Goal: Information Seeking & Learning: Learn about a topic

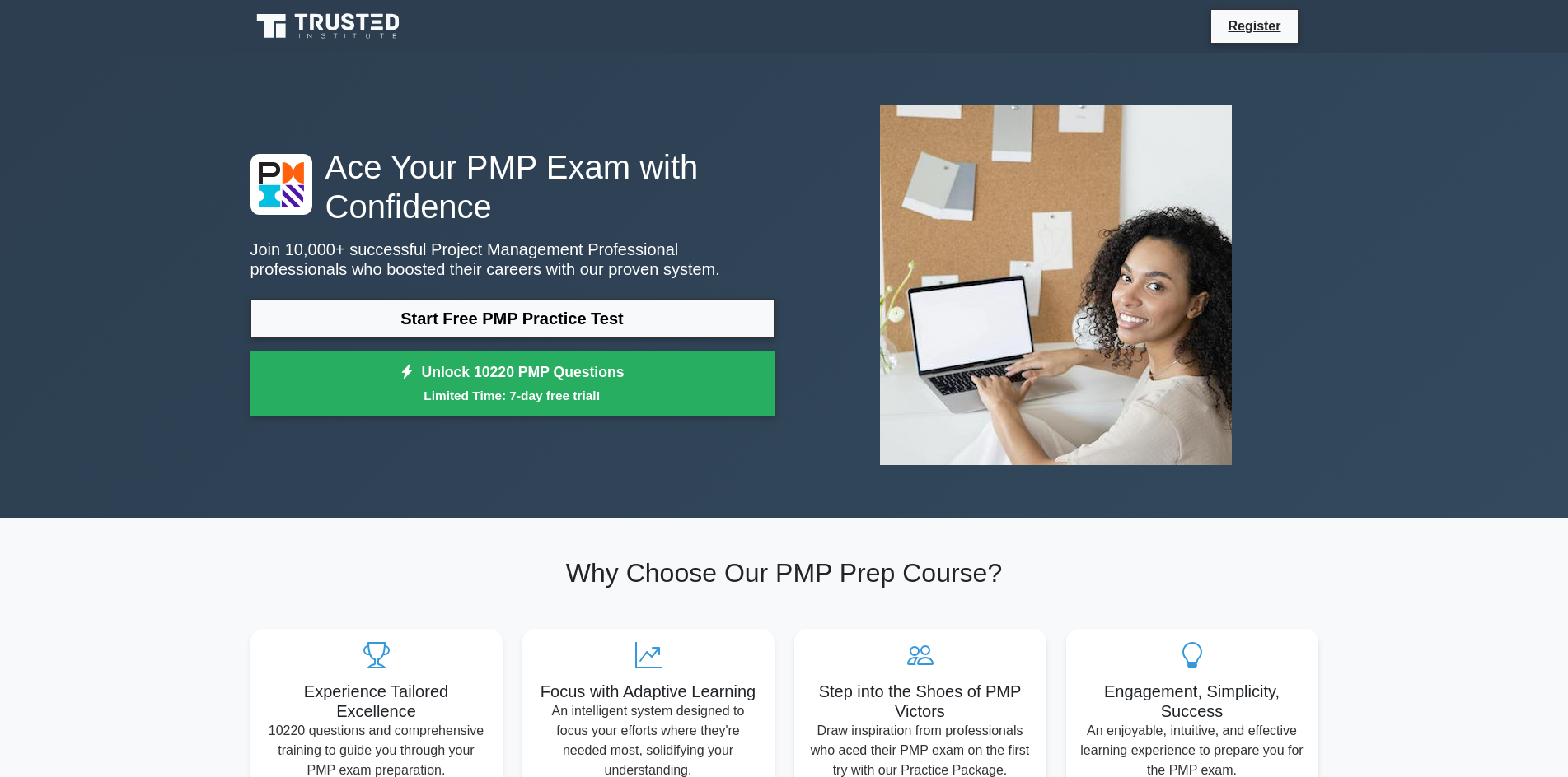
click at [512, 318] on link "Start Free PMP Practice Test" at bounding box center [513, 319] width 524 height 39
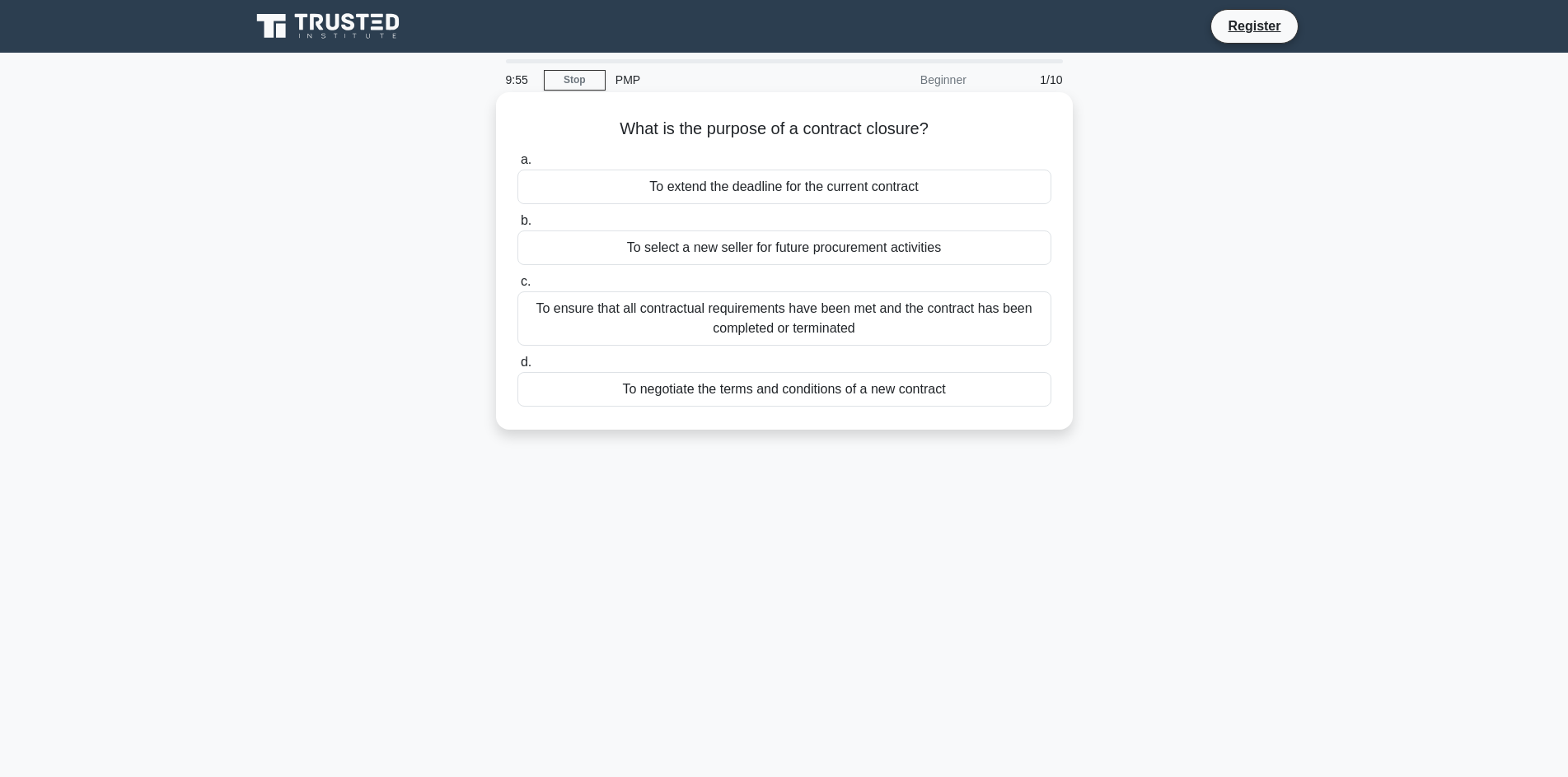
click at [712, 241] on div "To select a new seller for future procurement activities" at bounding box center [784, 247] width 534 height 34
click at [517, 226] on input "b. To select a new seller for future procurement activities" at bounding box center [517, 221] width 0 height 10
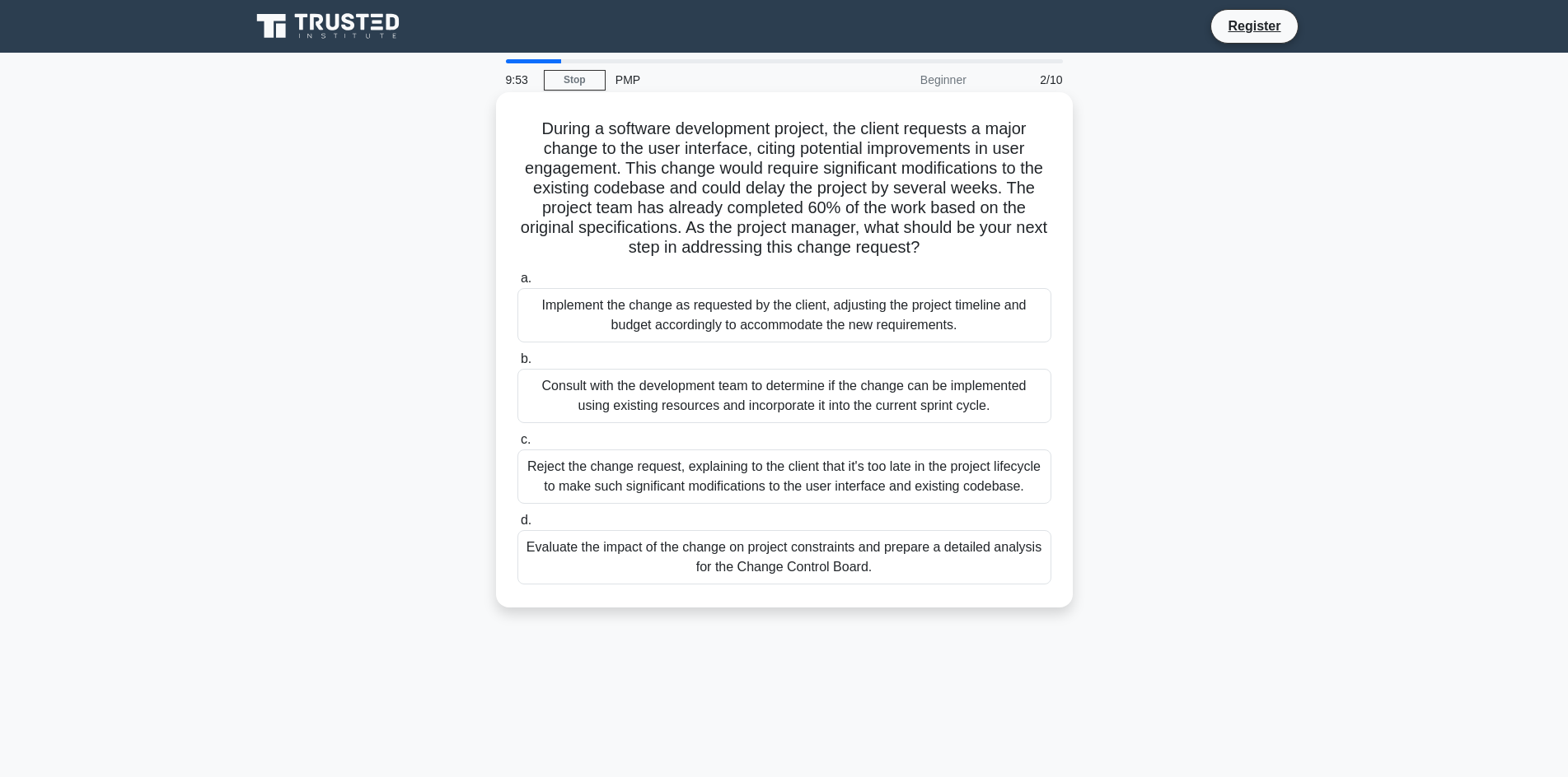
click at [691, 462] on div "Reject the change request, explaining to the client that it's too late in the p…" at bounding box center [784, 476] width 534 height 54
click at [517, 445] on input "c. Reject the change request, explaining to the client that it's too late in th…" at bounding box center [517, 440] width 0 height 10
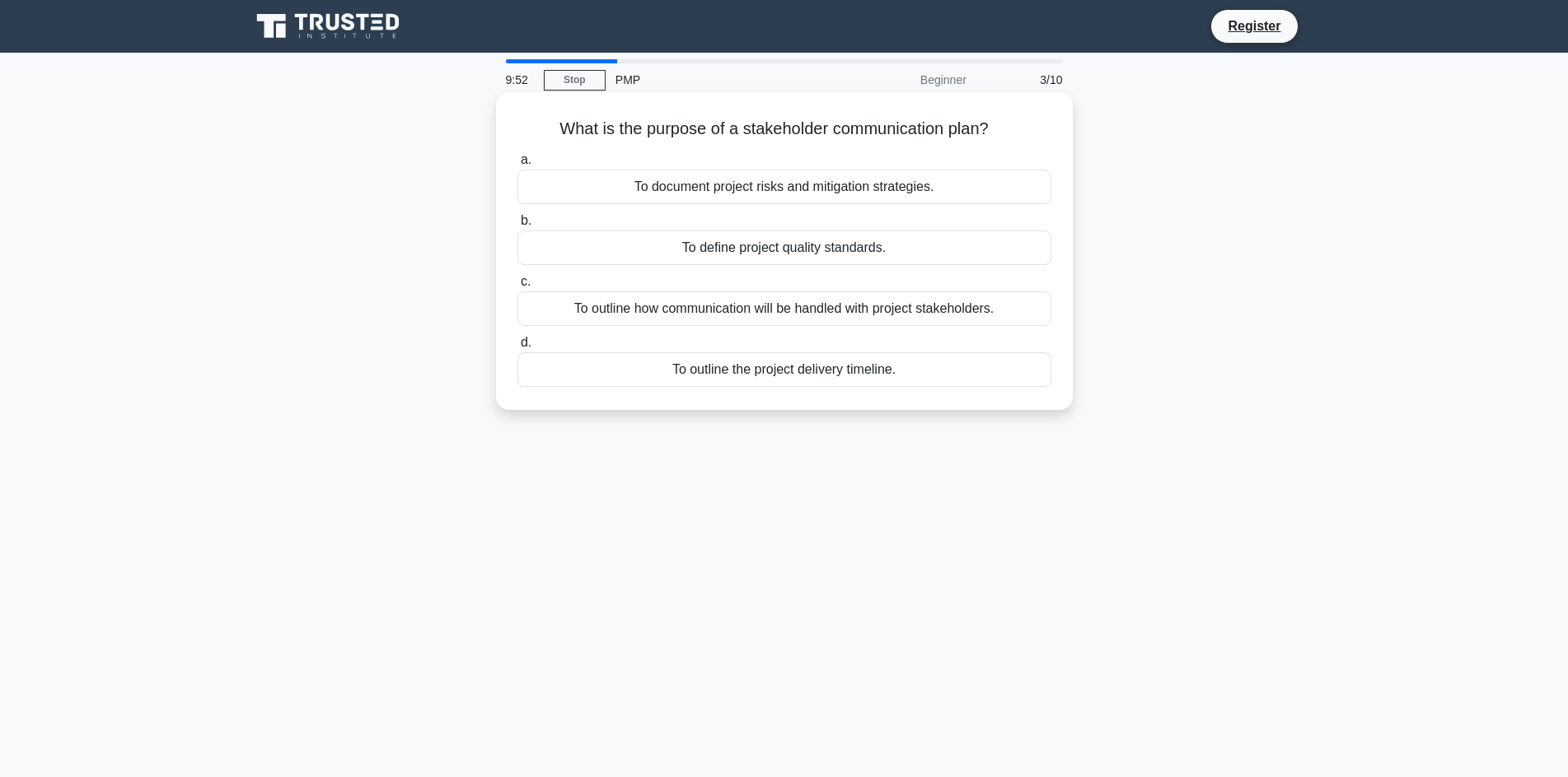
click at [681, 372] on div "To outline the project delivery timeline." at bounding box center [784, 369] width 534 height 34
click at [517, 348] on input "d. To outline the project delivery timeline." at bounding box center [517, 342] width 0 height 10
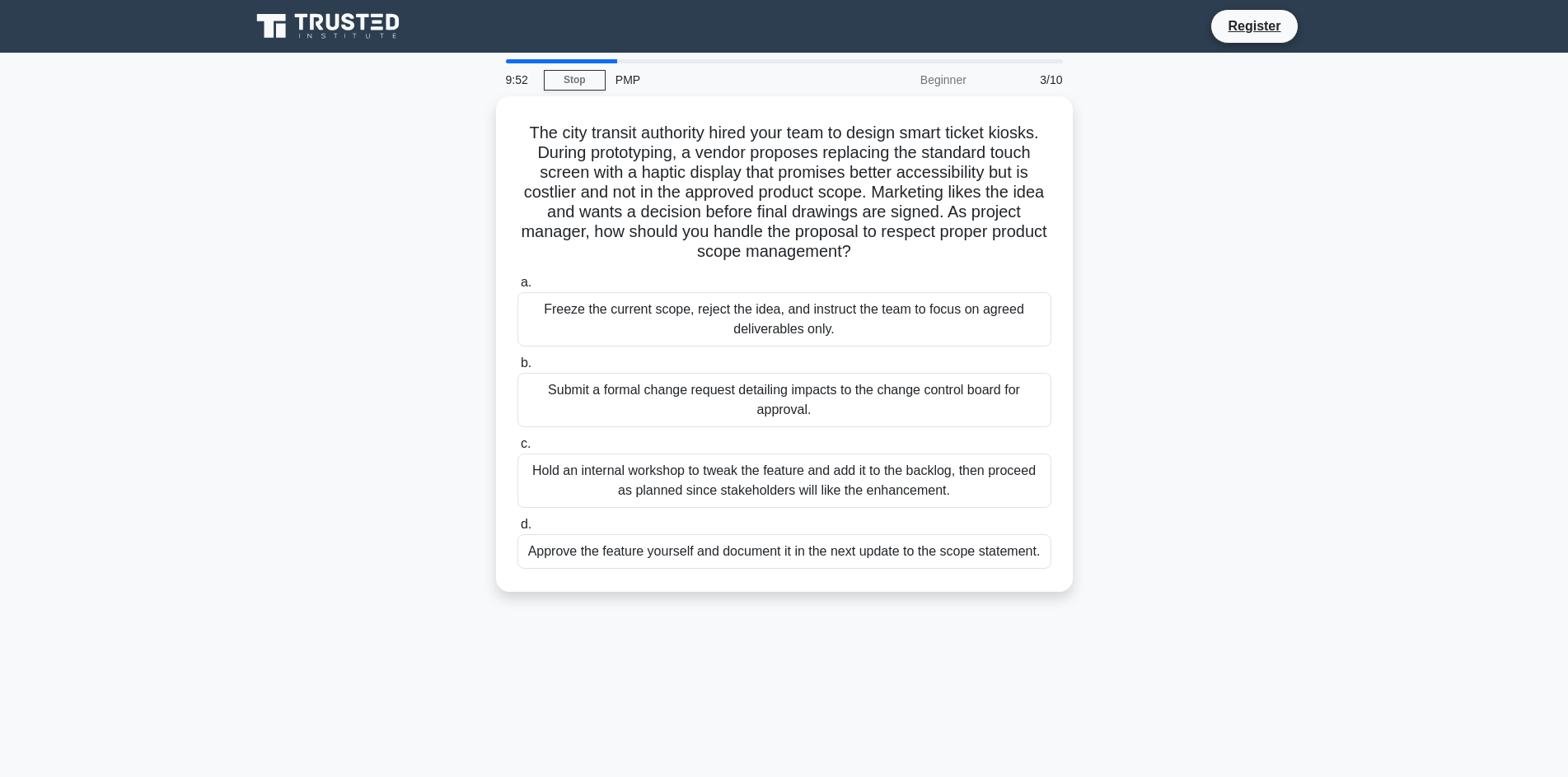
click at [677, 294] on div "Freeze the current scope, reject the idea, and instruct the team to focus on ag…" at bounding box center [784, 320] width 534 height 54
click at [517, 288] on input "a. Freeze the current scope, reject the idea, and instruct the team to focus on…" at bounding box center [517, 282] width 0 height 10
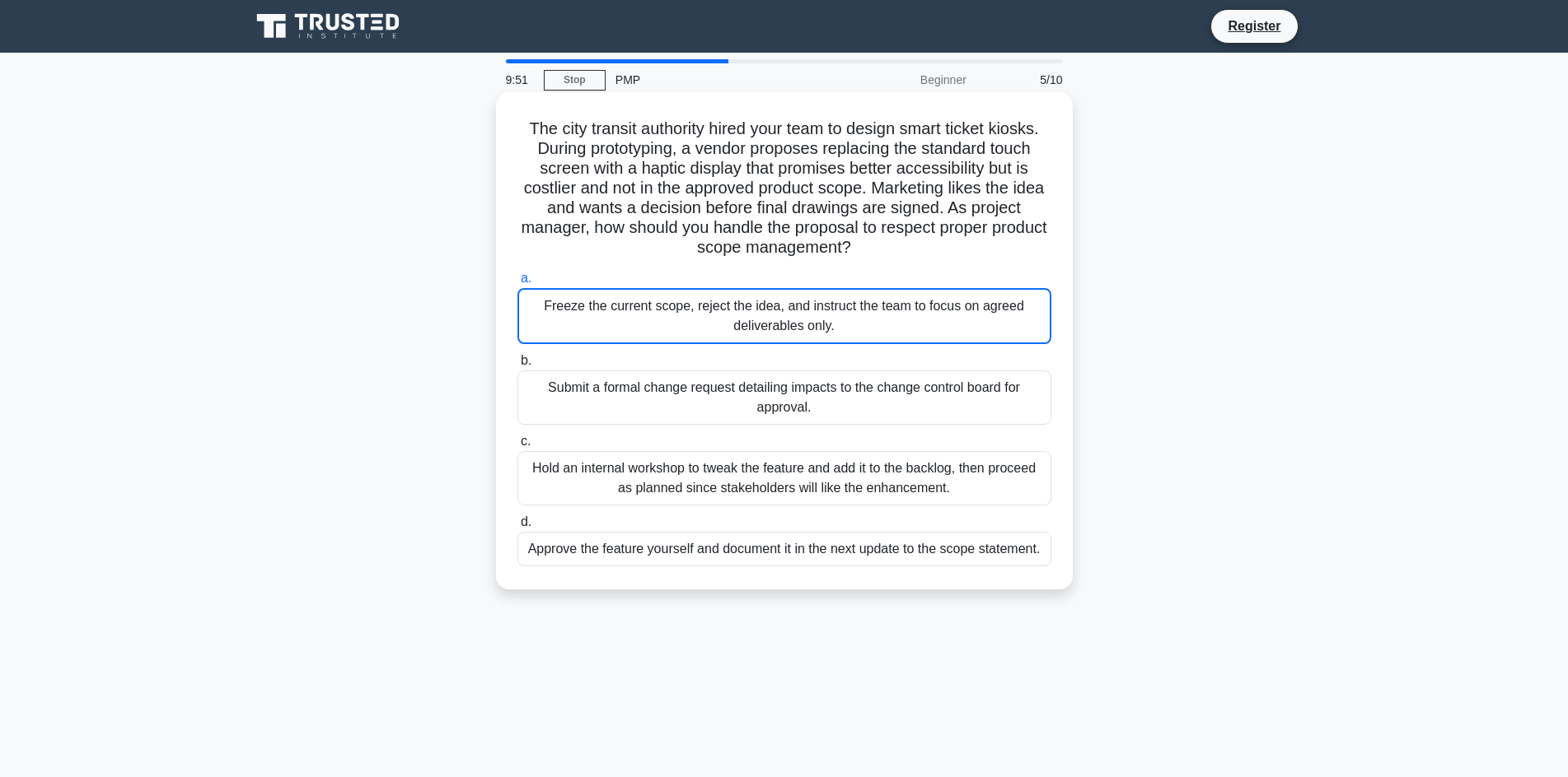
drag, startPoint x: 681, startPoint y: 370, endPoint x: 689, endPoint y: 386, distance: 17.9
click at [689, 386] on label "b. Submit a formal change request detailing impacts to the change control board…" at bounding box center [784, 388] width 534 height 75
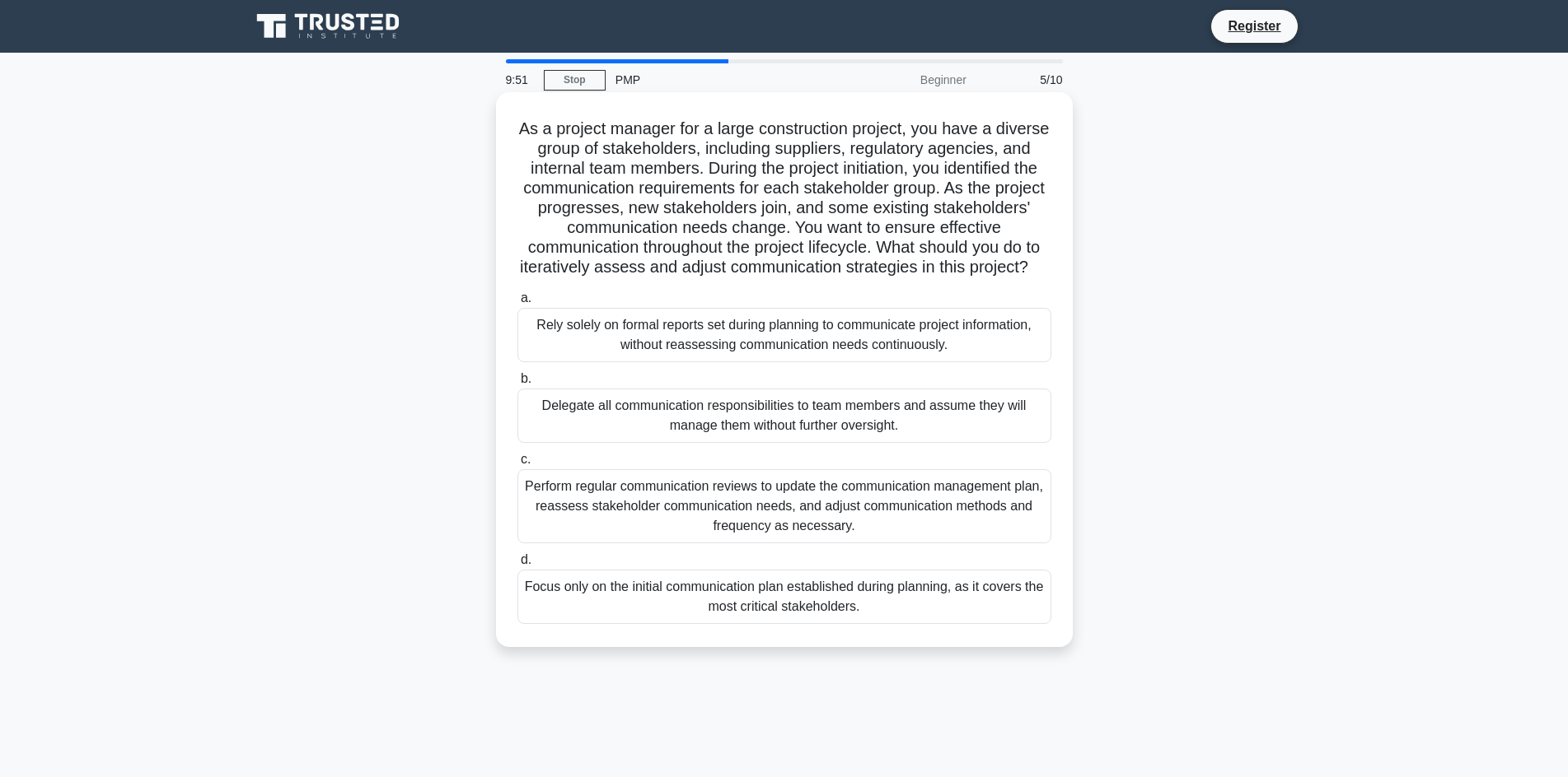
drag, startPoint x: 698, startPoint y: 431, endPoint x: 705, endPoint y: 443, distance: 13.9
click at [699, 432] on div "Delegate all communication responsibilities to team members and assume they wil…" at bounding box center [784, 416] width 534 height 54
click at [517, 385] on input "b. Delegate all communication responsibilities to team members and assume they …" at bounding box center [517, 378] width 0 height 10
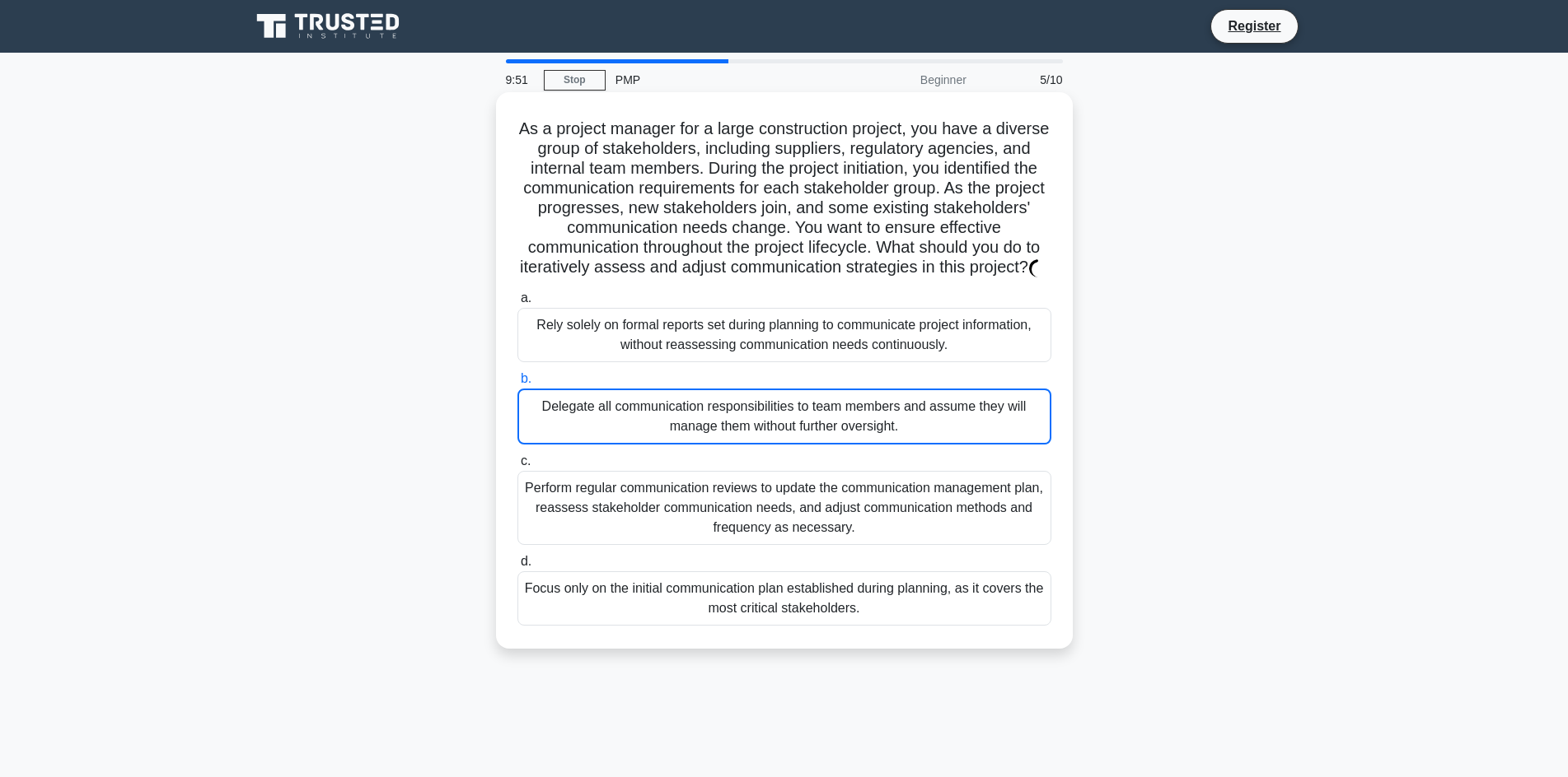
drag, startPoint x: 708, startPoint y: 457, endPoint x: 724, endPoint y: 500, distance: 45.9
click at [711, 473] on div "a. Rely solely on formal reports set during planning to communicate project inf…" at bounding box center [784, 457] width 554 height 344
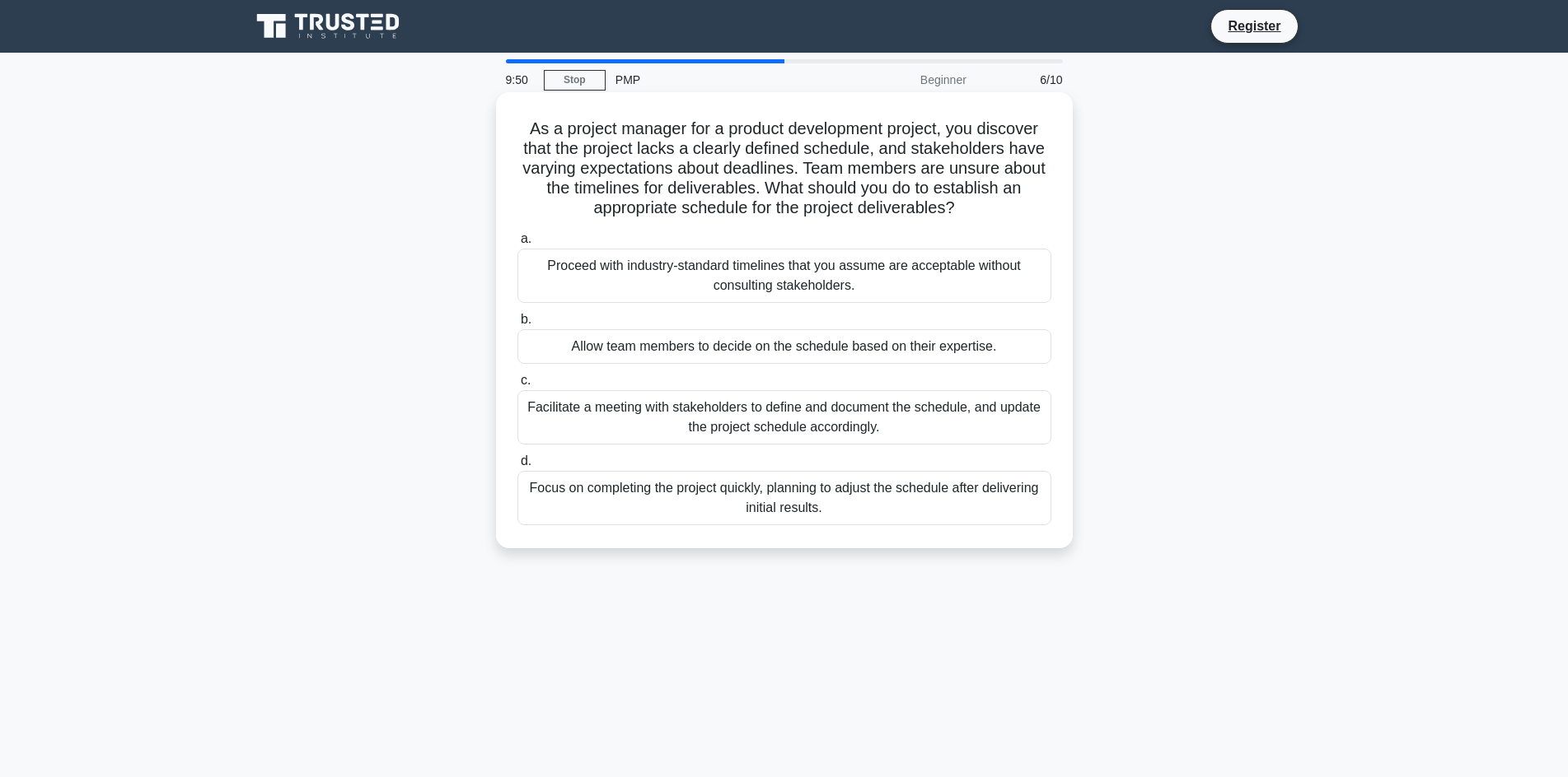
click at [726, 514] on div "Focus on completing the project quickly, planning to adjust the schedule after …" at bounding box center [784, 498] width 534 height 54
click at [517, 467] on input "d. Focus on completing the project quickly, planning to adjust the schedule aft…" at bounding box center [517, 461] width 0 height 10
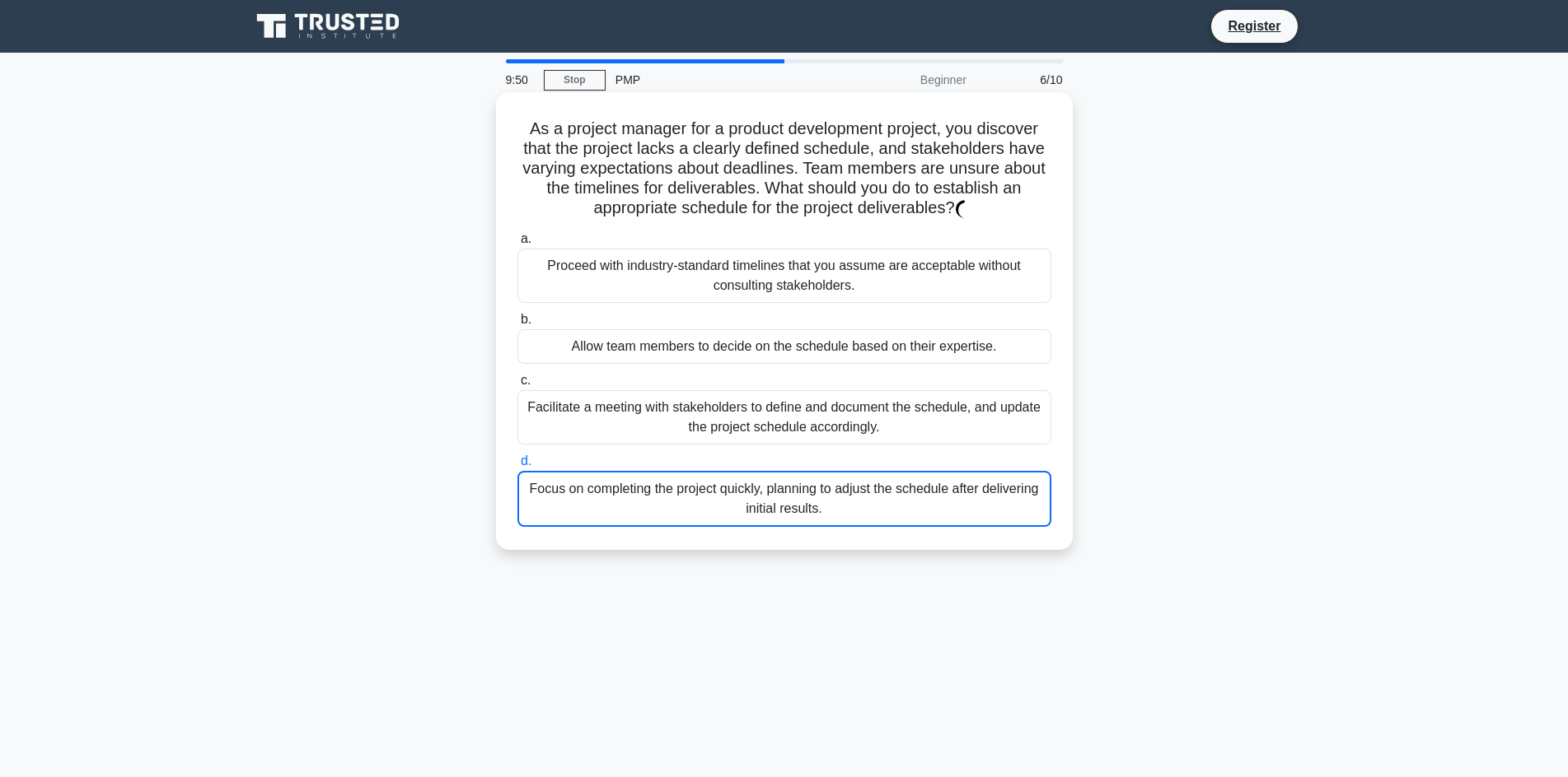
drag, startPoint x: 726, startPoint y: 514, endPoint x: 717, endPoint y: 461, distance: 53.8
click at [724, 506] on div "Focus on completing the project quickly, planning to adjust the schedule after …" at bounding box center [784, 498] width 534 height 56
click at [517, 467] on input "d. Focus on completing the project quickly, planning to adjust the schedule aft…" at bounding box center [517, 461] width 0 height 10
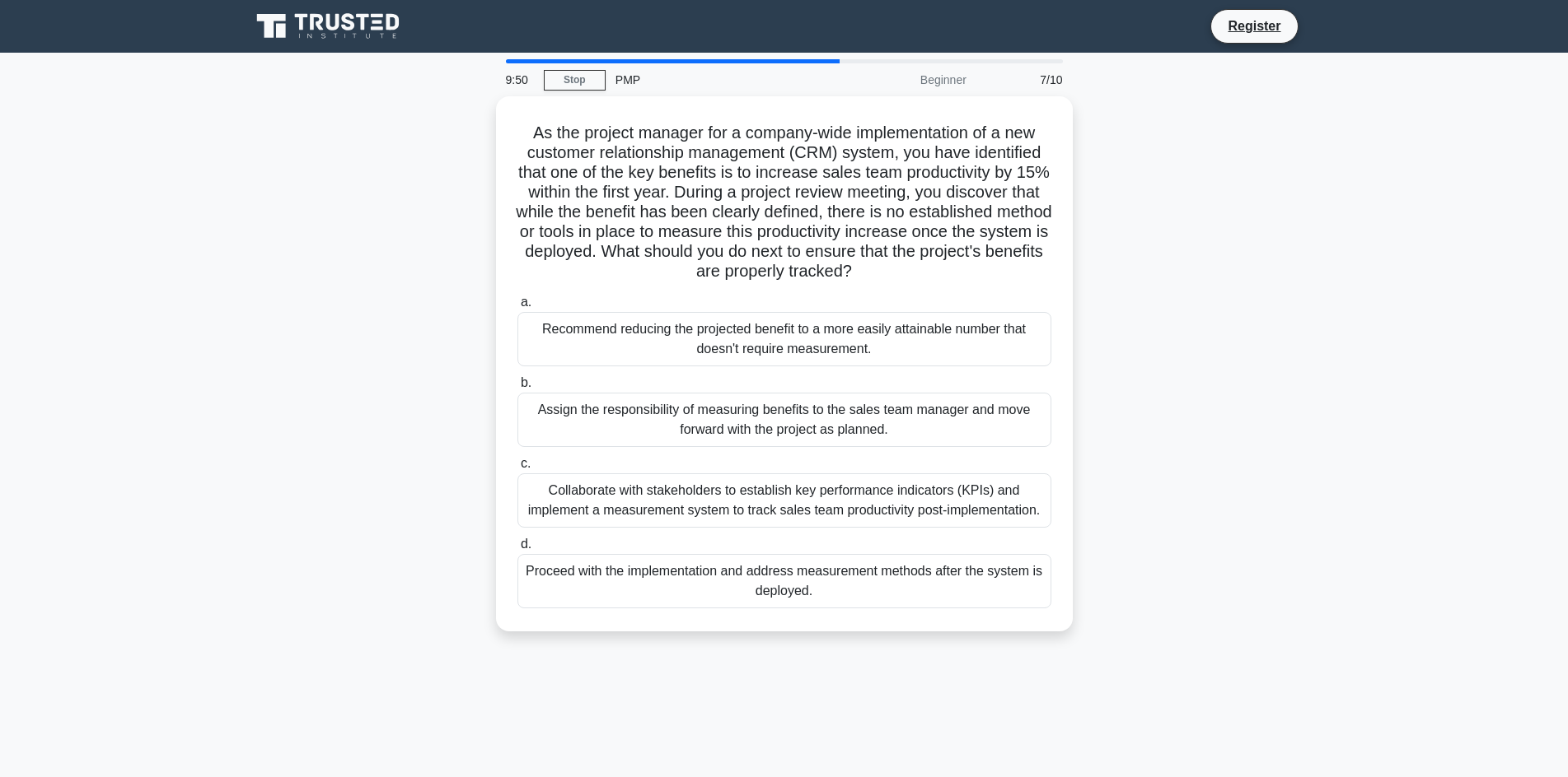
click at [709, 416] on div "Assign the responsibility of measuring benefits to the sales team manager and m…" at bounding box center [784, 420] width 534 height 54
click at [517, 388] on input "b. Assign the responsibility of measuring benefits to the sales team manager an…" at bounding box center [517, 383] width 0 height 10
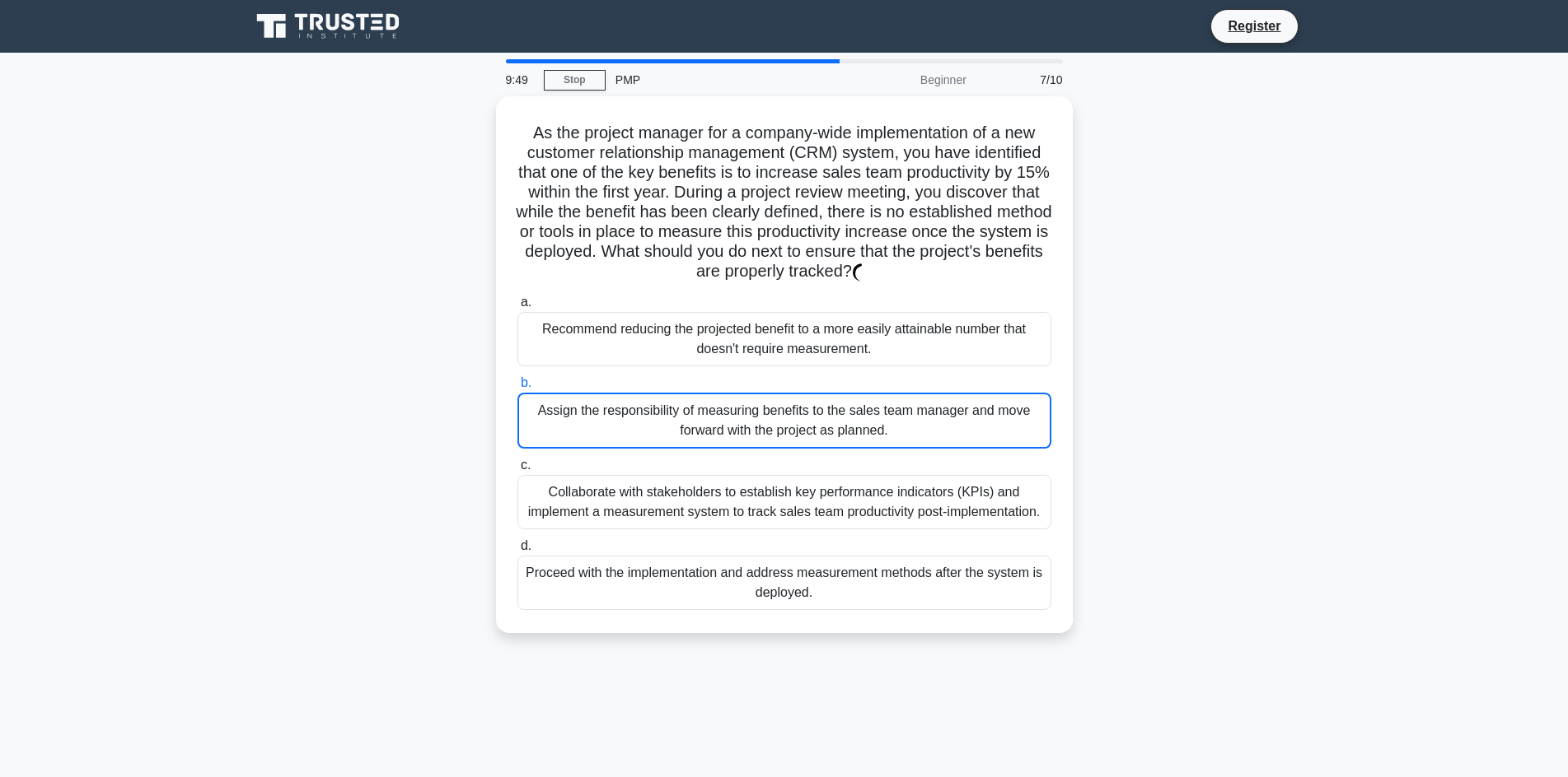
click at [709, 416] on div "Assign the responsibility of measuring benefits to the sales team manager and m…" at bounding box center [784, 421] width 534 height 56
click at [517, 388] on input "b. Assign the responsibility of measuring benefits to the sales team manager an…" at bounding box center [517, 383] width 0 height 10
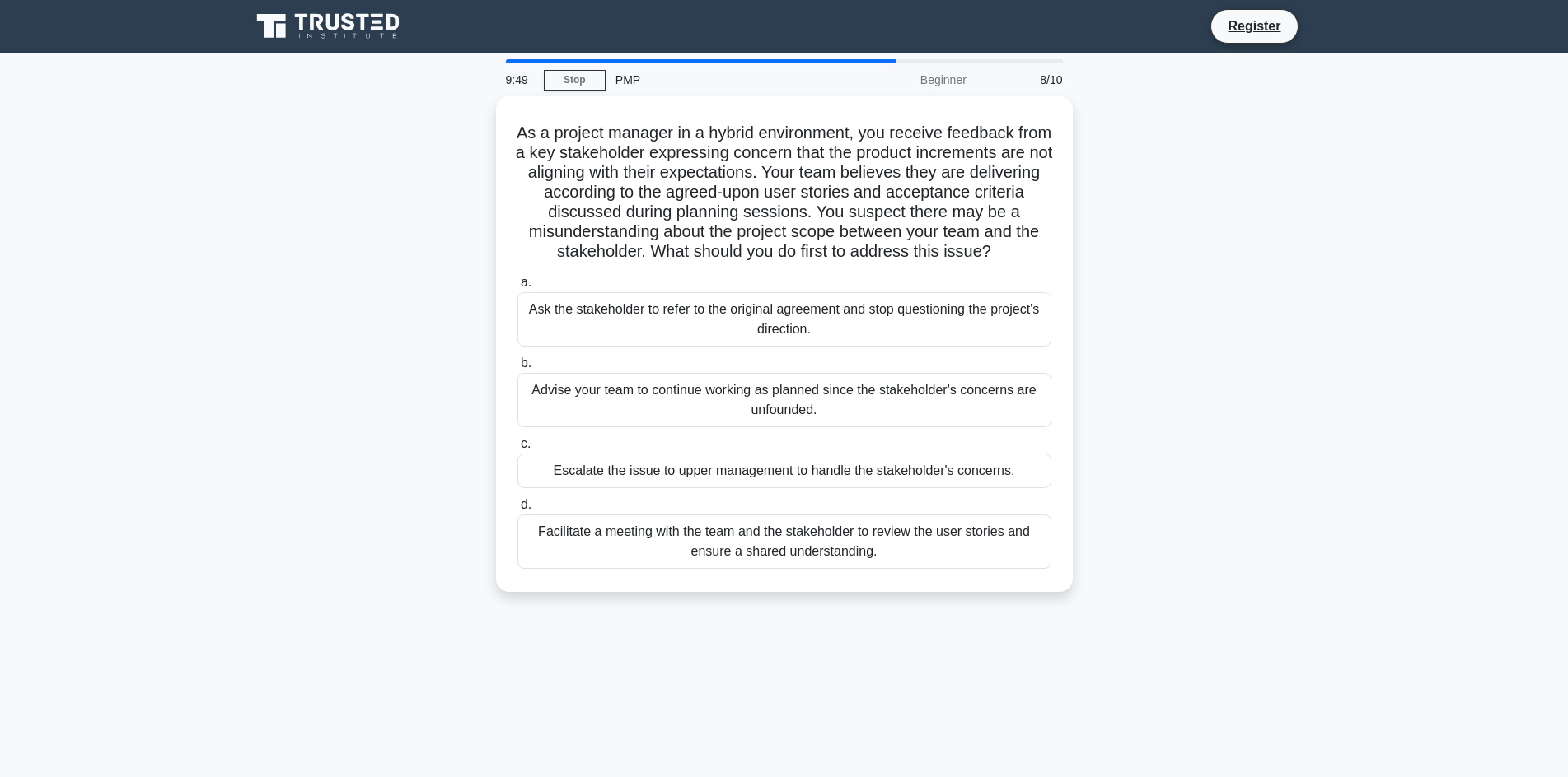
click at [709, 416] on div "Advise your team to continue working as planned since the stakeholder's concern…" at bounding box center [784, 400] width 534 height 54
click at [517, 369] on input "b. Advise your team to continue working as planned since the stakeholder's conc…" at bounding box center [517, 362] width 0 height 10
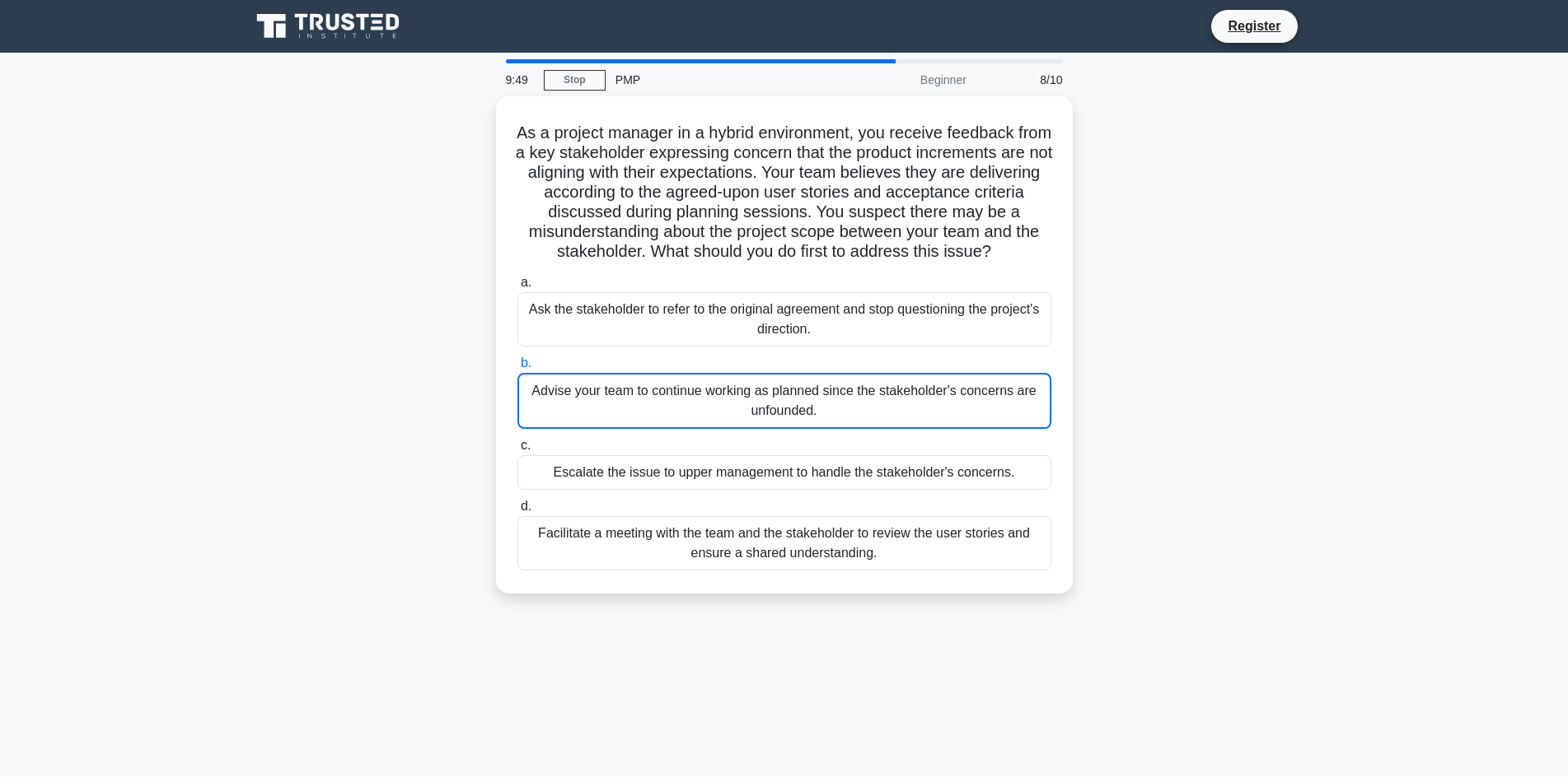
click at [709, 416] on div "Advise your team to continue working as planned since the stakeholder's concern…" at bounding box center [784, 401] width 534 height 56
click at [517, 369] on input "b. Advise your team to continue working as planned since the stakeholder's conc…" at bounding box center [517, 362] width 0 height 10
click at [709, 416] on div "Advise your team to continue working as planned since the stakeholder's concern…" at bounding box center [784, 401] width 534 height 56
click at [517, 369] on input "b. Advise your team to continue working as planned since the stakeholder's conc…" at bounding box center [517, 362] width 0 height 10
click at [709, 416] on div "Advise your team to continue working as planned since the stakeholder's concern…" at bounding box center [784, 401] width 534 height 56
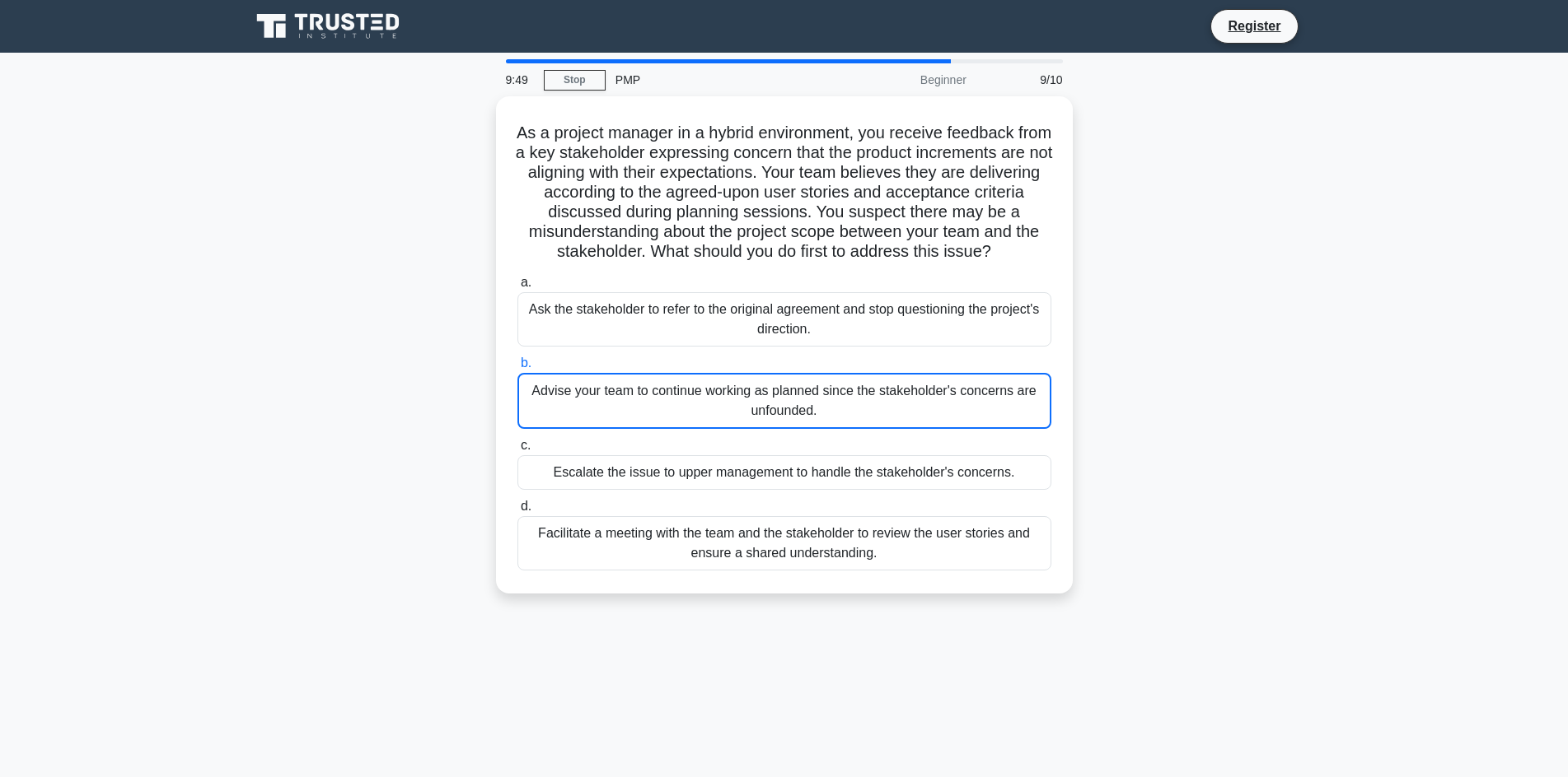
click at [517, 369] on input "b. Advise your team to continue working as planned since the stakeholder's conc…" at bounding box center [517, 362] width 0 height 10
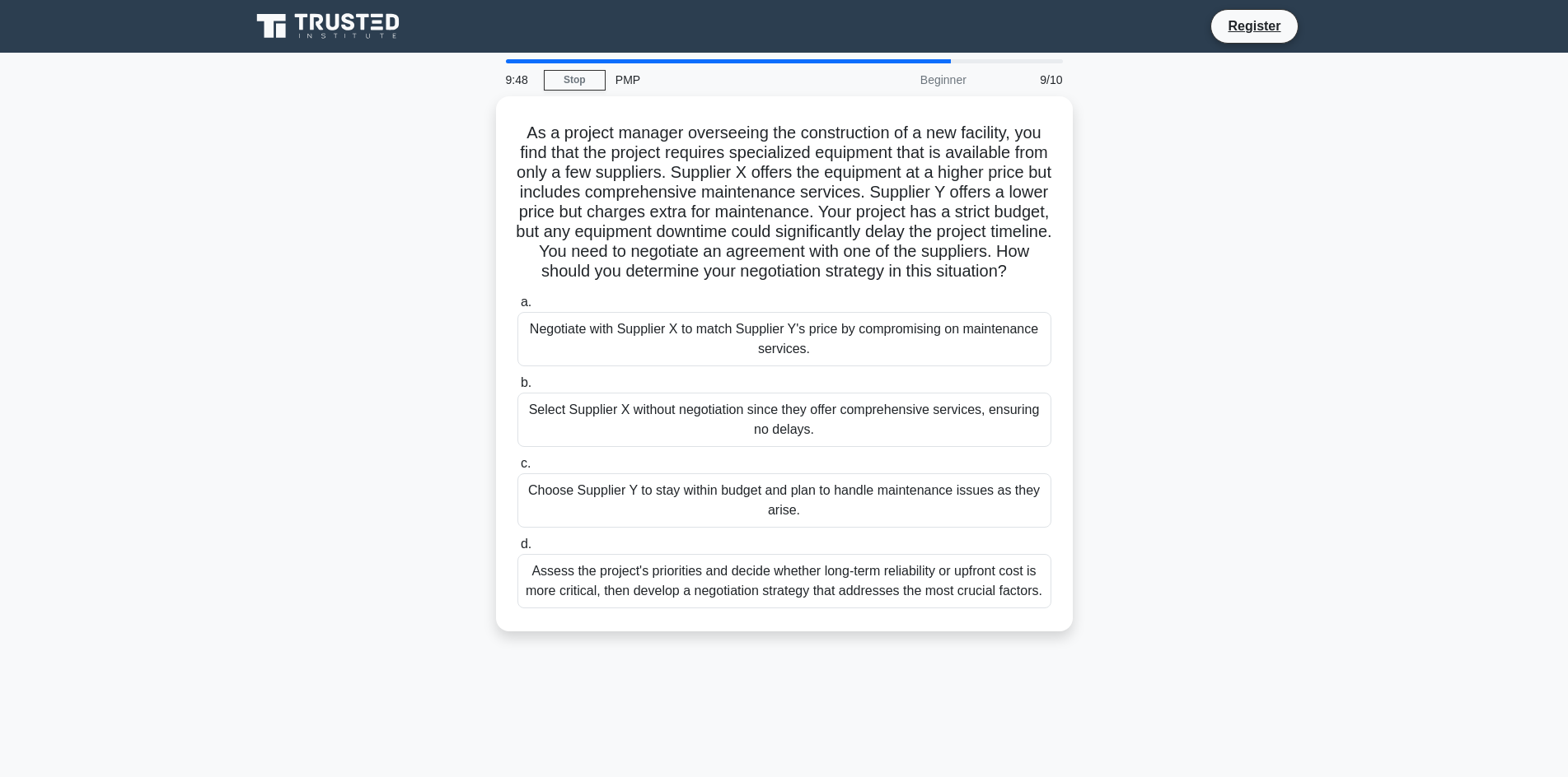
click at [709, 416] on div "Select Supplier X without negotiation since they offer comprehensive services, …" at bounding box center [784, 420] width 534 height 54
click at [517, 388] on input "b. Select Supplier X without negotiation since they offer comprehensive service…" at bounding box center [517, 383] width 0 height 10
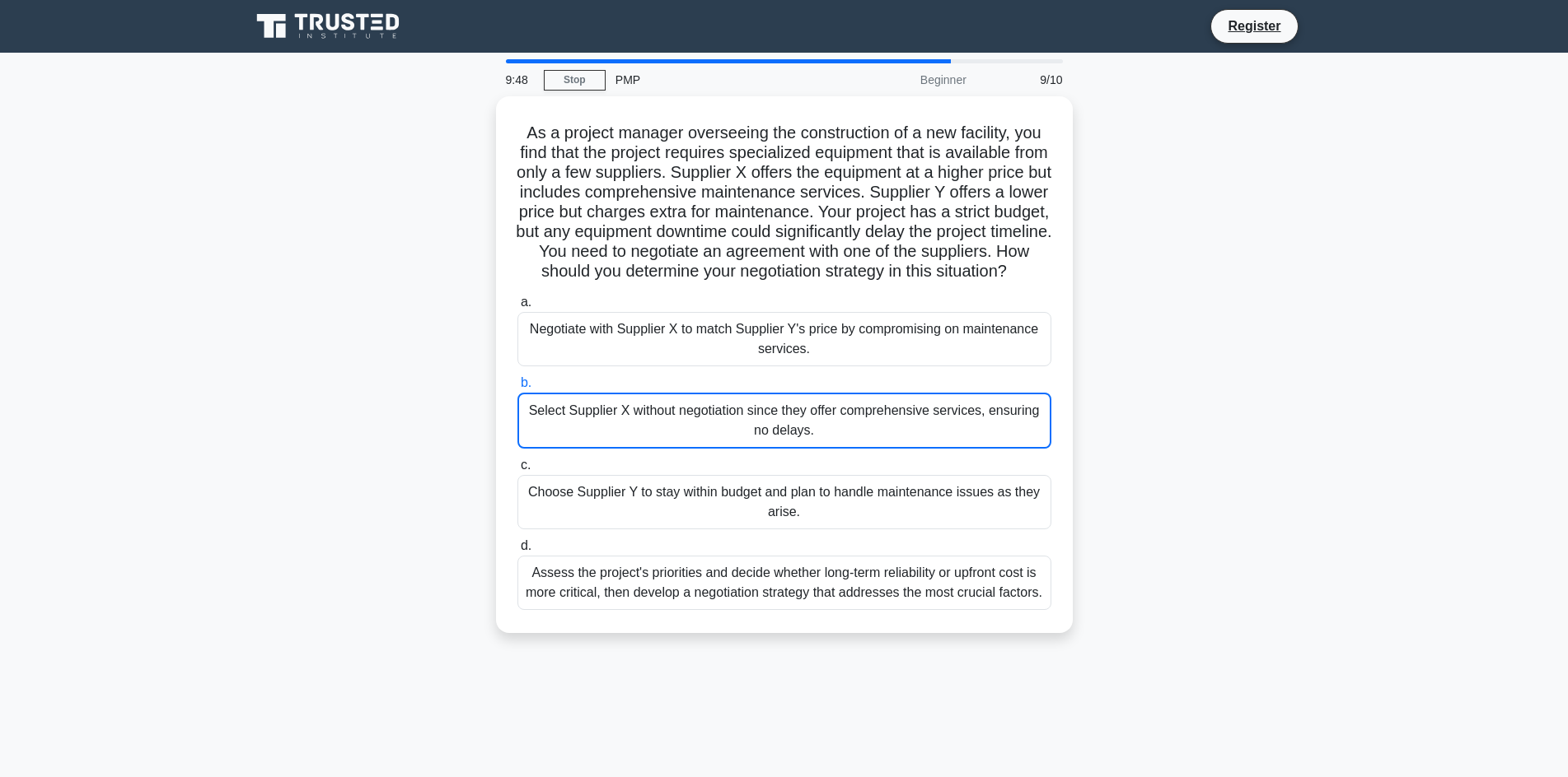
click at [709, 416] on div "Select Supplier X without negotiation since they offer comprehensive services, …" at bounding box center [784, 421] width 534 height 56
click at [517, 388] on input "b. Select Supplier X without negotiation since they offer comprehensive service…" at bounding box center [517, 383] width 0 height 10
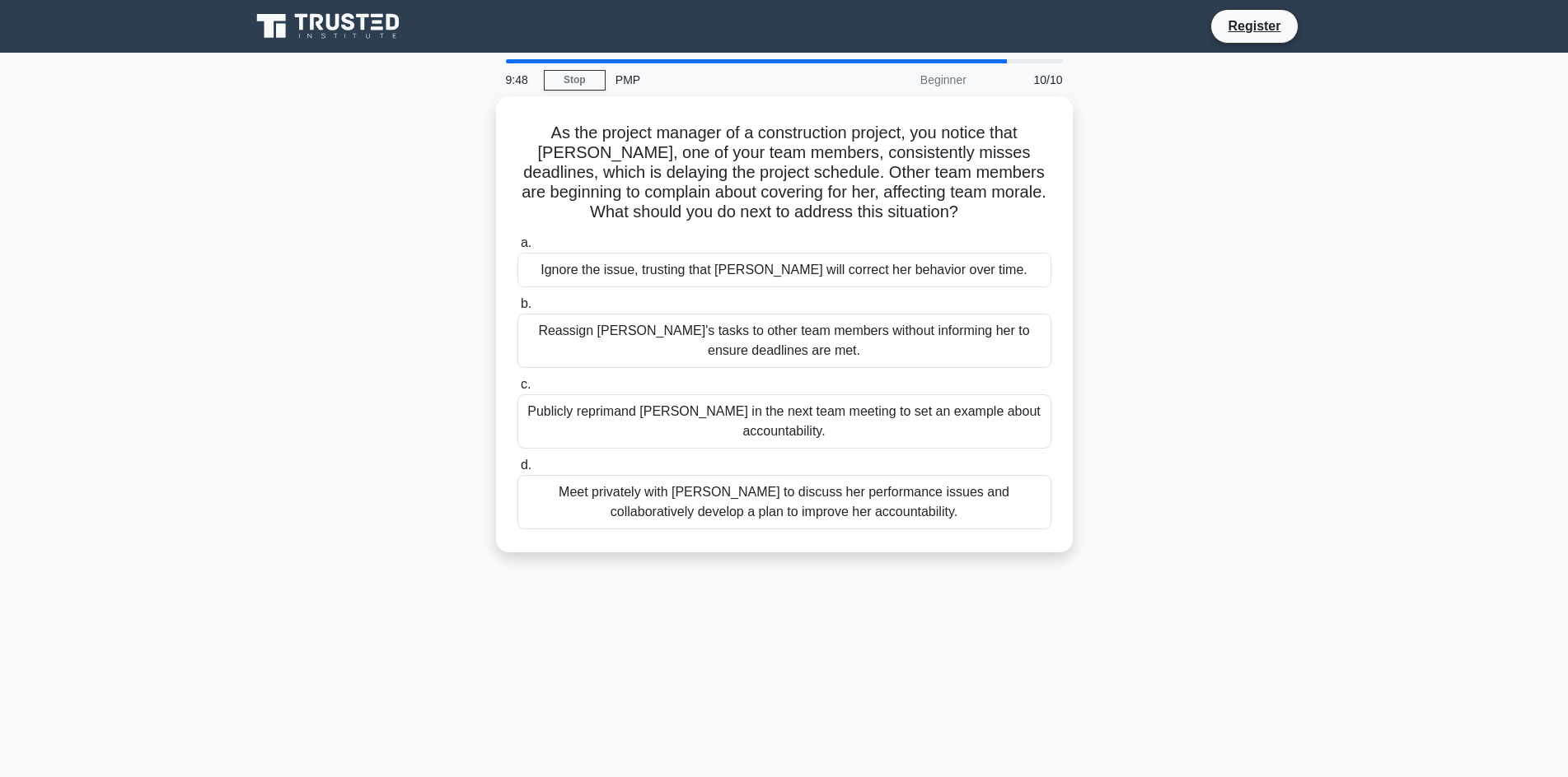
click at [709, 416] on div "Publicly reprimand Emily in the next team meeting to set an example about accou…" at bounding box center [784, 421] width 534 height 54
click at [517, 390] on input "c. Publicly reprimand Emily in the next team meeting to set an example about ac…" at bounding box center [517, 384] width 0 height 10
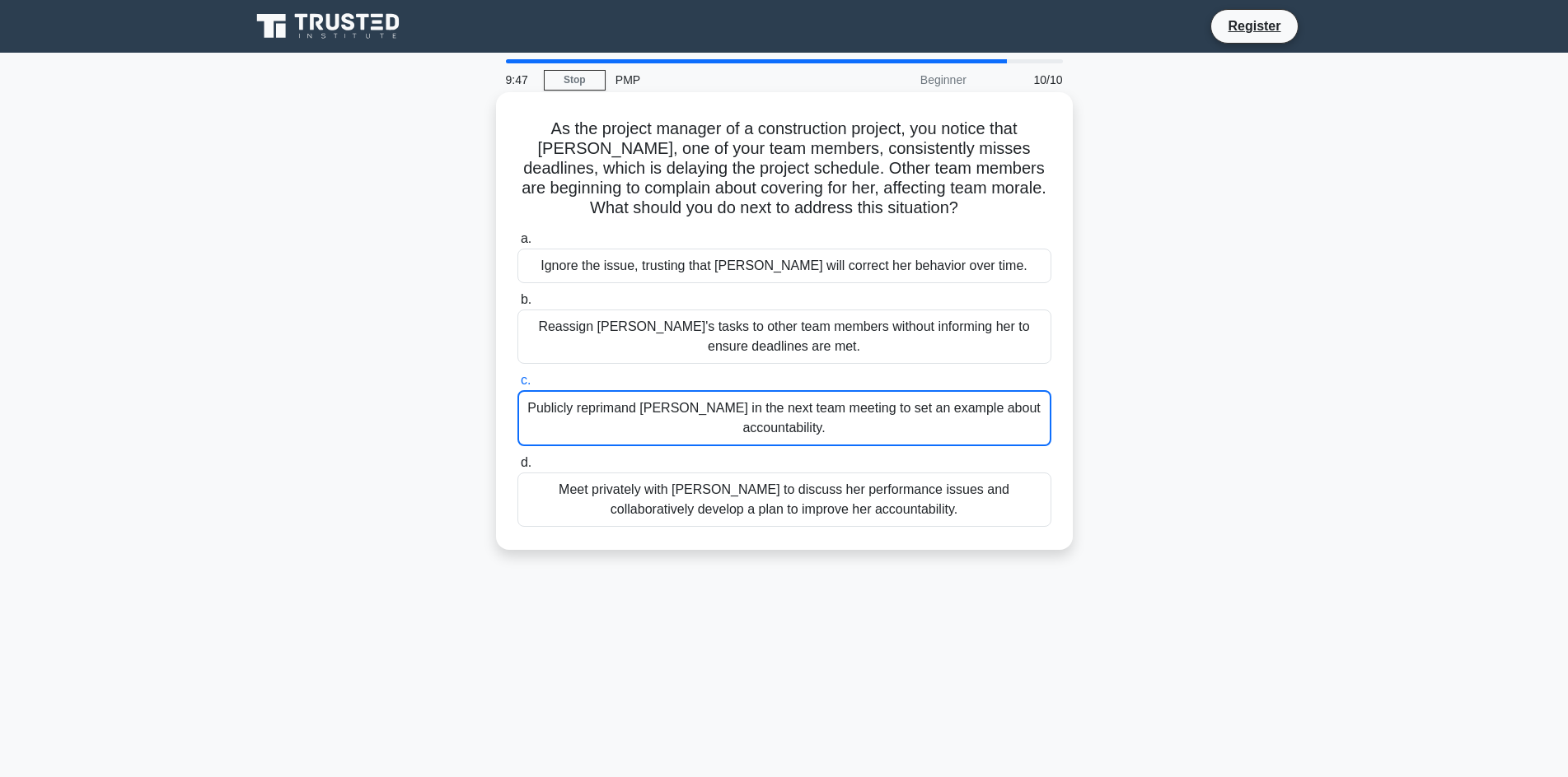
click at [709, 416] on div "Publicly reprimand Emily in the next team meeting to set an example about accou…" at bounding box center [784, 418] width 534 height 56
click at [517, 386] on input "c. Publicly reprimand Emily in the next team meeting to set an example about ac…" at bounding box center [517, 380] width 0 height 10
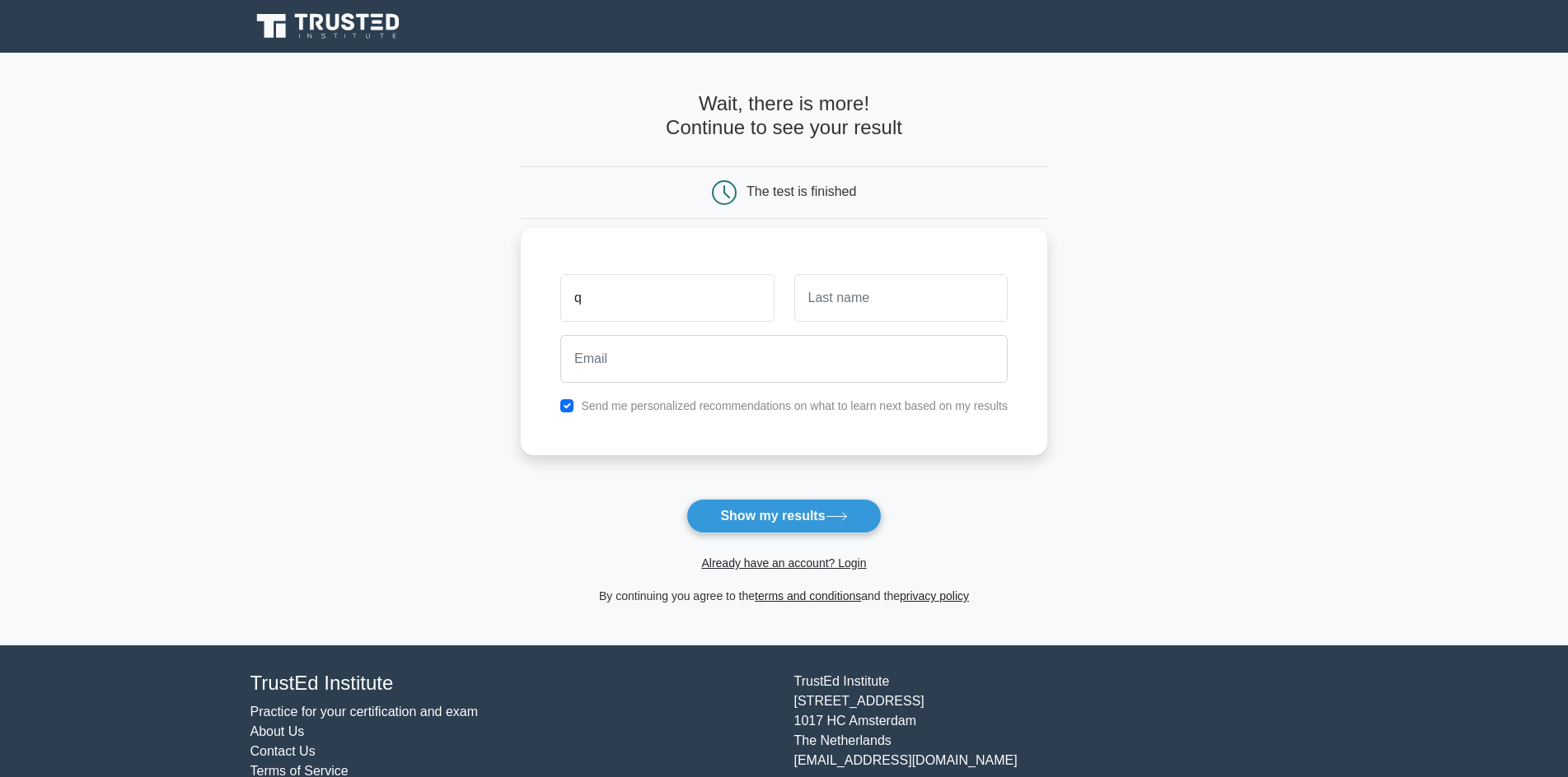
type input "q"
drag, startPoint x: 849, startPoint y: 245, endPoint x: 846, endPoint y: 275, distance: 30.1
click at [849, 249] on div "q Send me personalized recommendations on what to learn next based on my results" at bounding box center [783, 342] width 527 height 227
drag, startPoint x: 837, startPoint y: 321, endPoint x: 825, endPoint y: 324, distance: 12.4
click at [826, 323] on div at bounding box center [901, 297] width 233 height 61
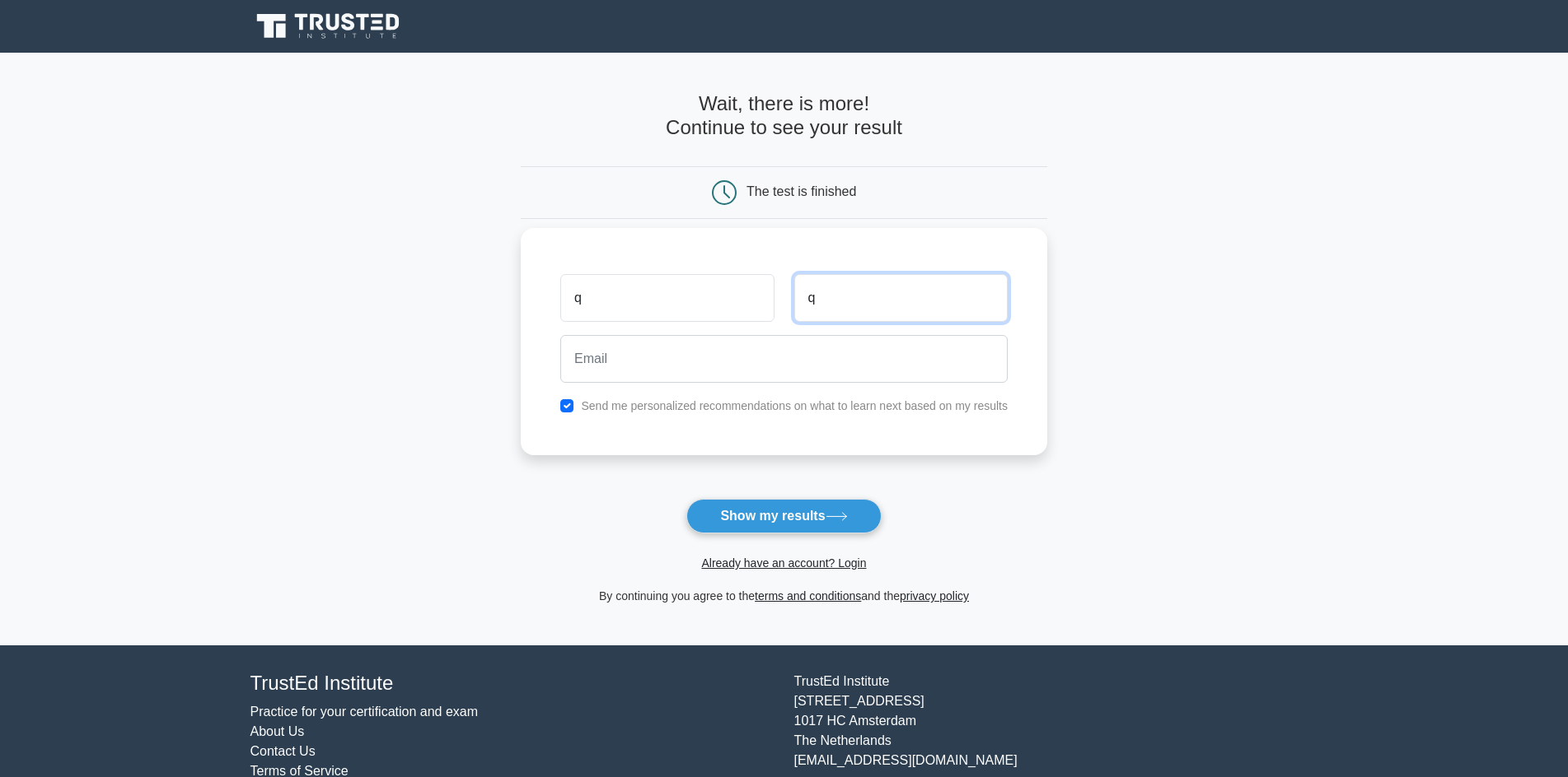
type input "q"
click at [782, 375] on input "email" at bounding box center [784, 359] width 447 height 48
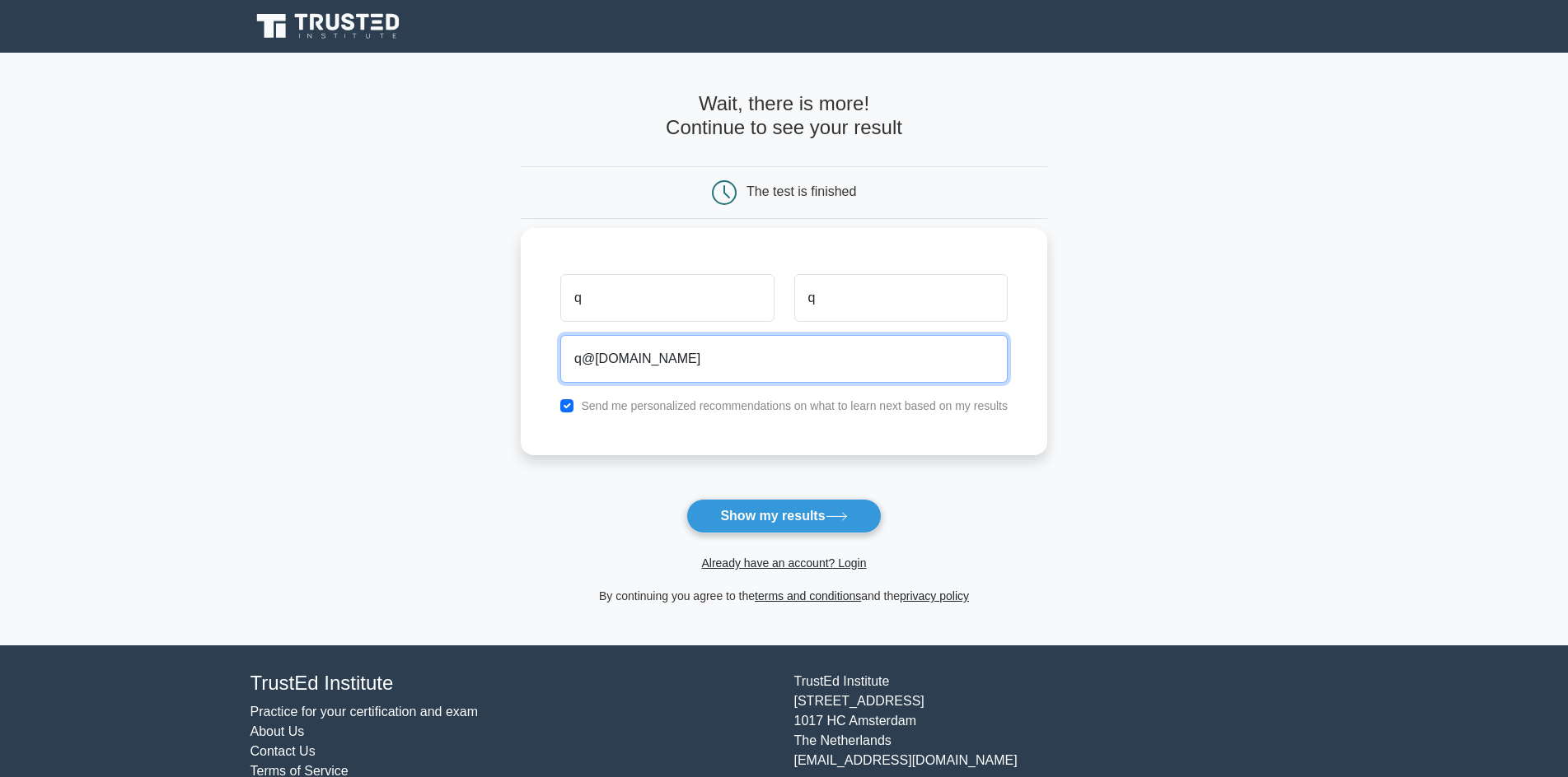
type input "q@gmail.com"
click at [686, 498] on button "Show my results" at bounding box center [783, 515] width 195 height 34
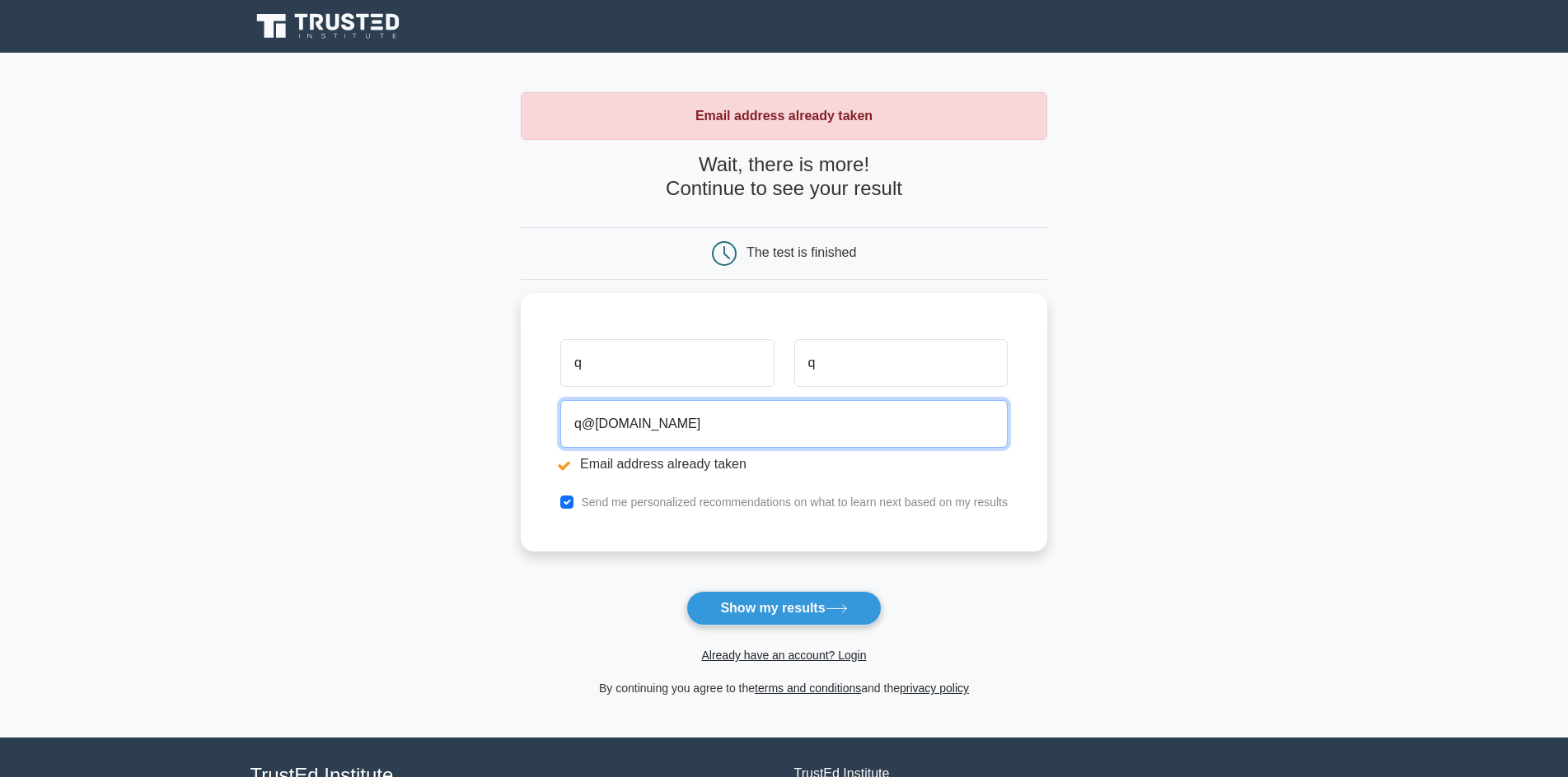
click at [708, 416] on input "q@gmail.com" at bounding box center [784, 423] width 447 height 48
type input "latipov10otabek@gmail.com"
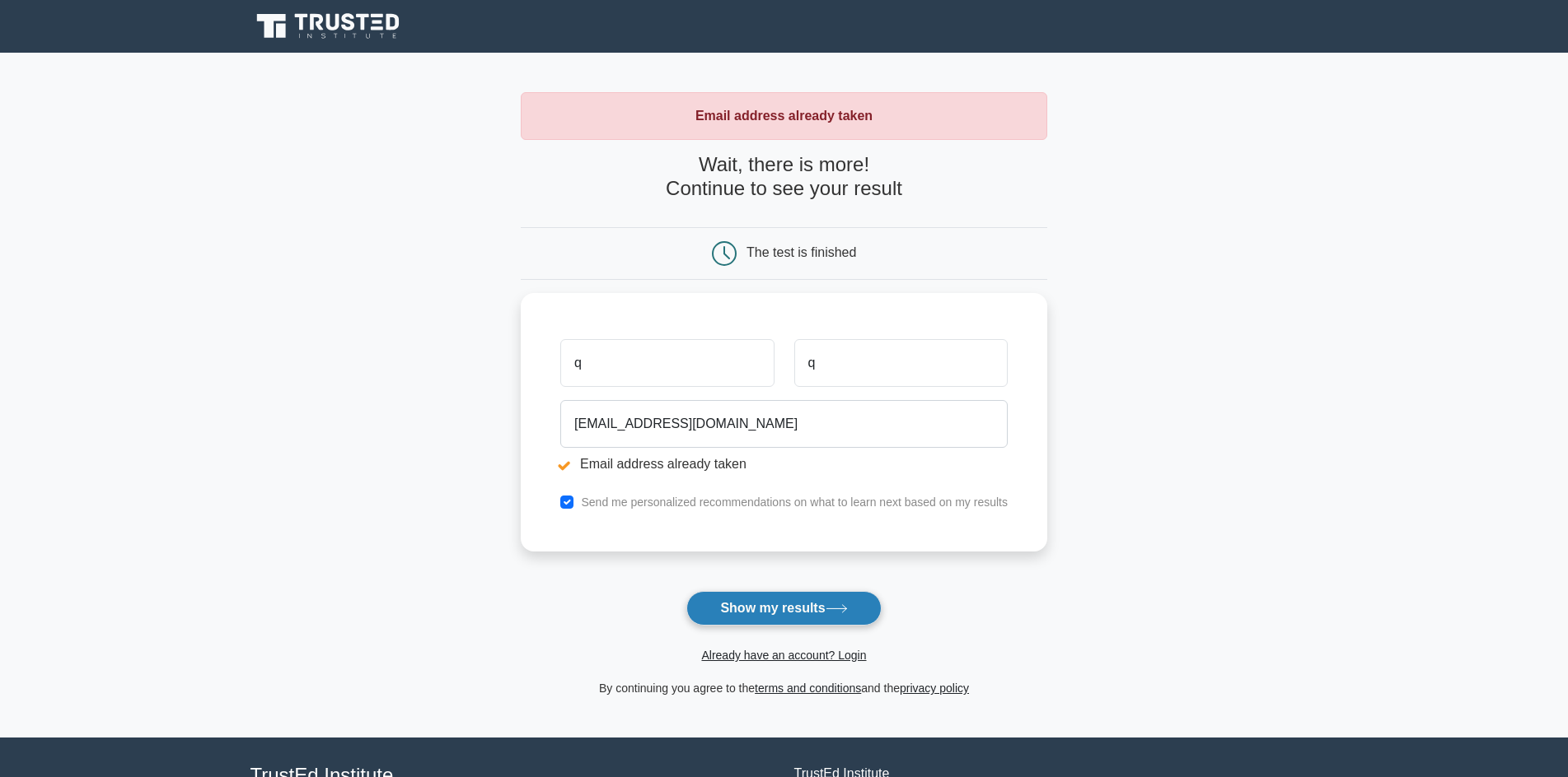
click at [768, 612] on button "Show my results" at bounding box center [783, 607] width 195 height 34
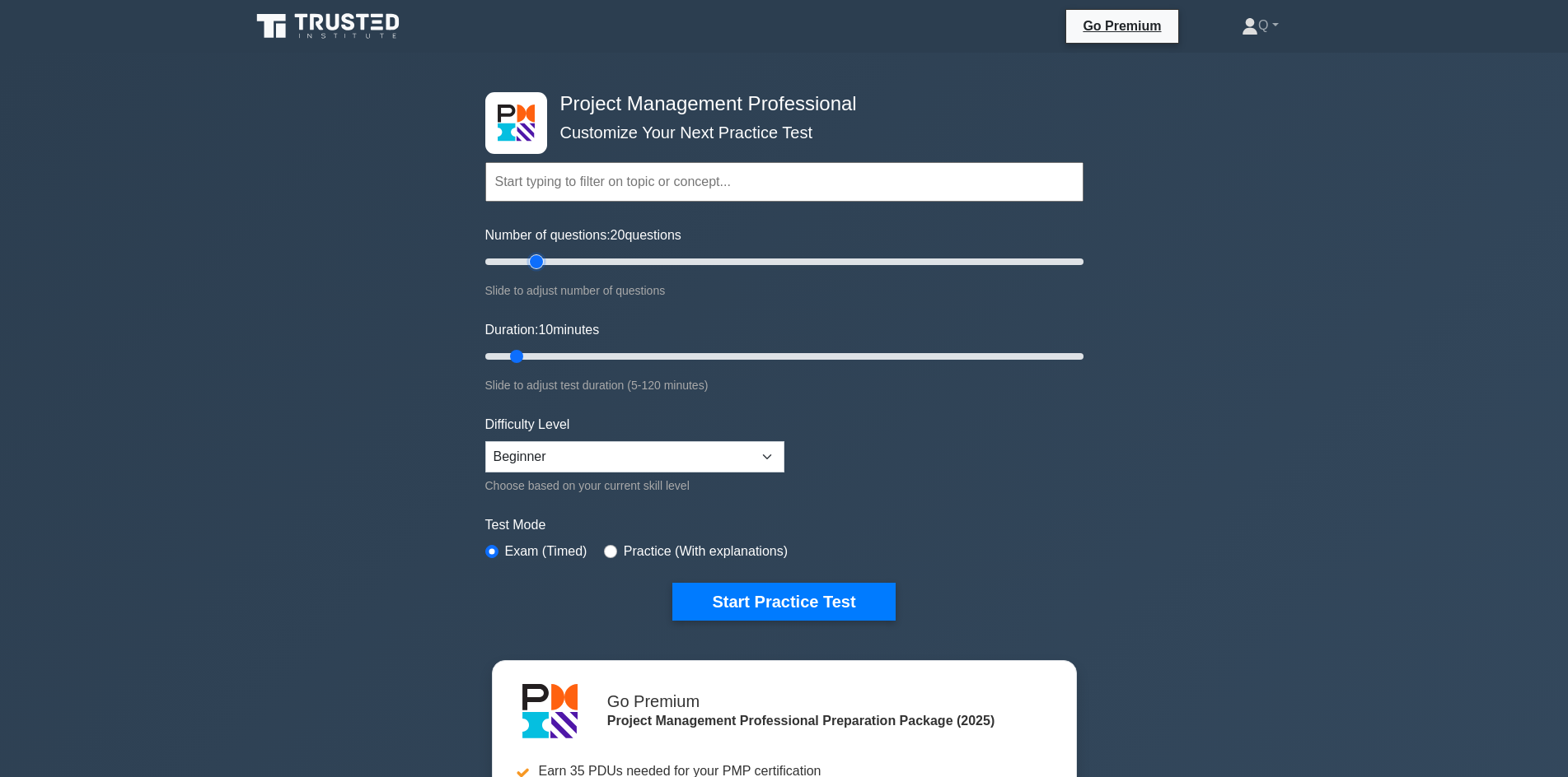
drag, startPoint x: 510, startPoint y: 258, endPoint x: 534, endPoint y: 269, distance: 26.4
type input "20"
click at [534, 269] on input "Number of questions: 20 questions" at bounding box center [784, 261] width 598 height 20
drag, startPoint x: 532, startPoint y: 354, endPoint x: 589, endPoint y: 363, distance: 57.7
type input "25"
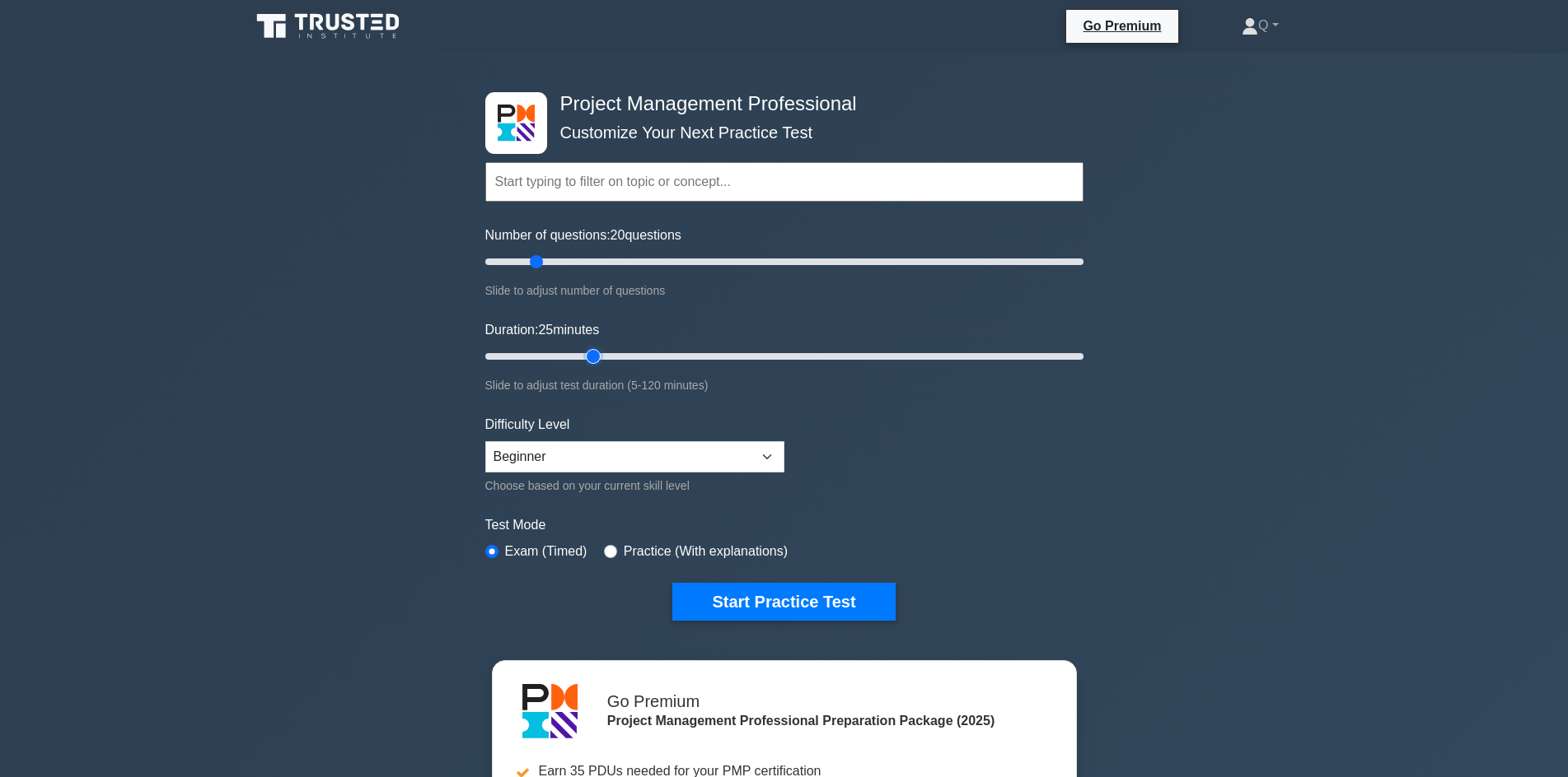
click at [589, 363] on input "Duration: 25 minutes" at bounding box center [784, 356] width 598 height 20
click at [576, 453] on select "Beginner Intermediate Expert" at bounding box center [634, 457] width 299 height 32
click at [576, 398] on form "Topics Scope Management Time Management Cost Management Quality Management Risk…" at bounding box center [784, 366] width 598 height 509
click at [567, 432] on label "Difficulty Level" at bounding box center [527, 424] width 85 height 20
click at [546, 452] on select "Beginner Intermediate Expert" at bounding box center [634, 457] width 299 height 32
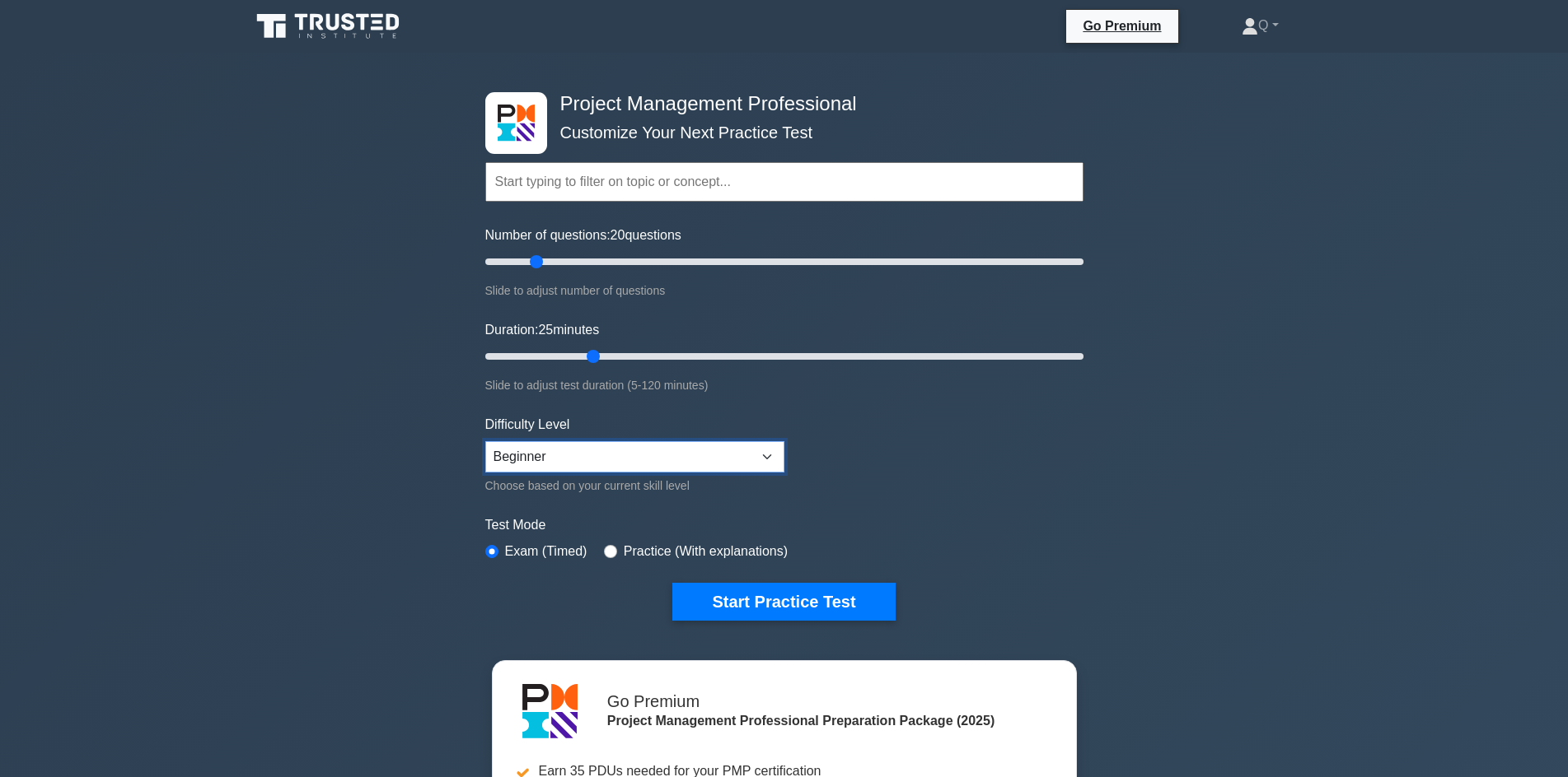
select select "intermediate"
click at [485, 442] on select "Beginner Intermediate Expert" at bounding box center [634, 457] width 299 height 32
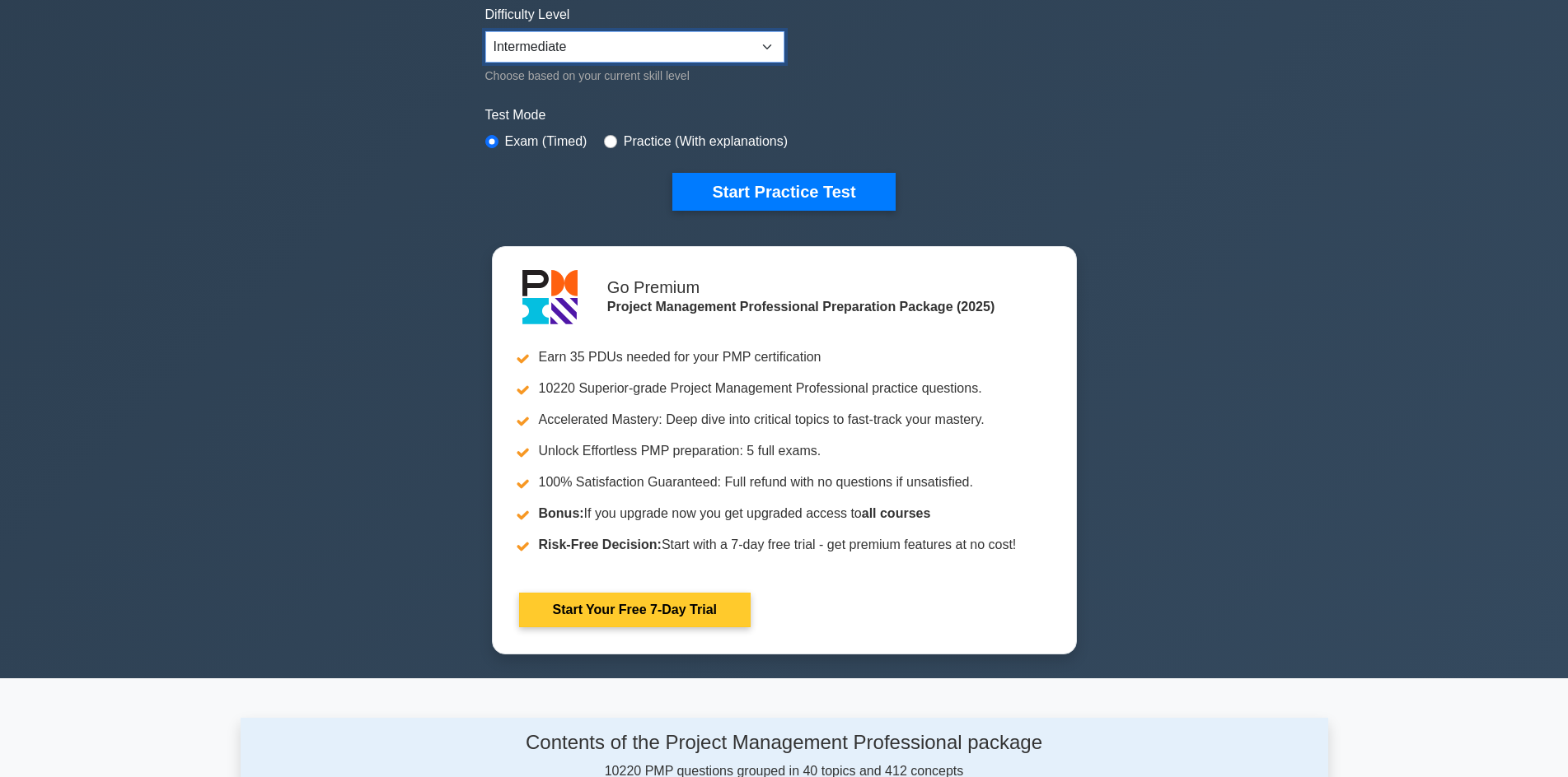
scroll to position [412, 0]
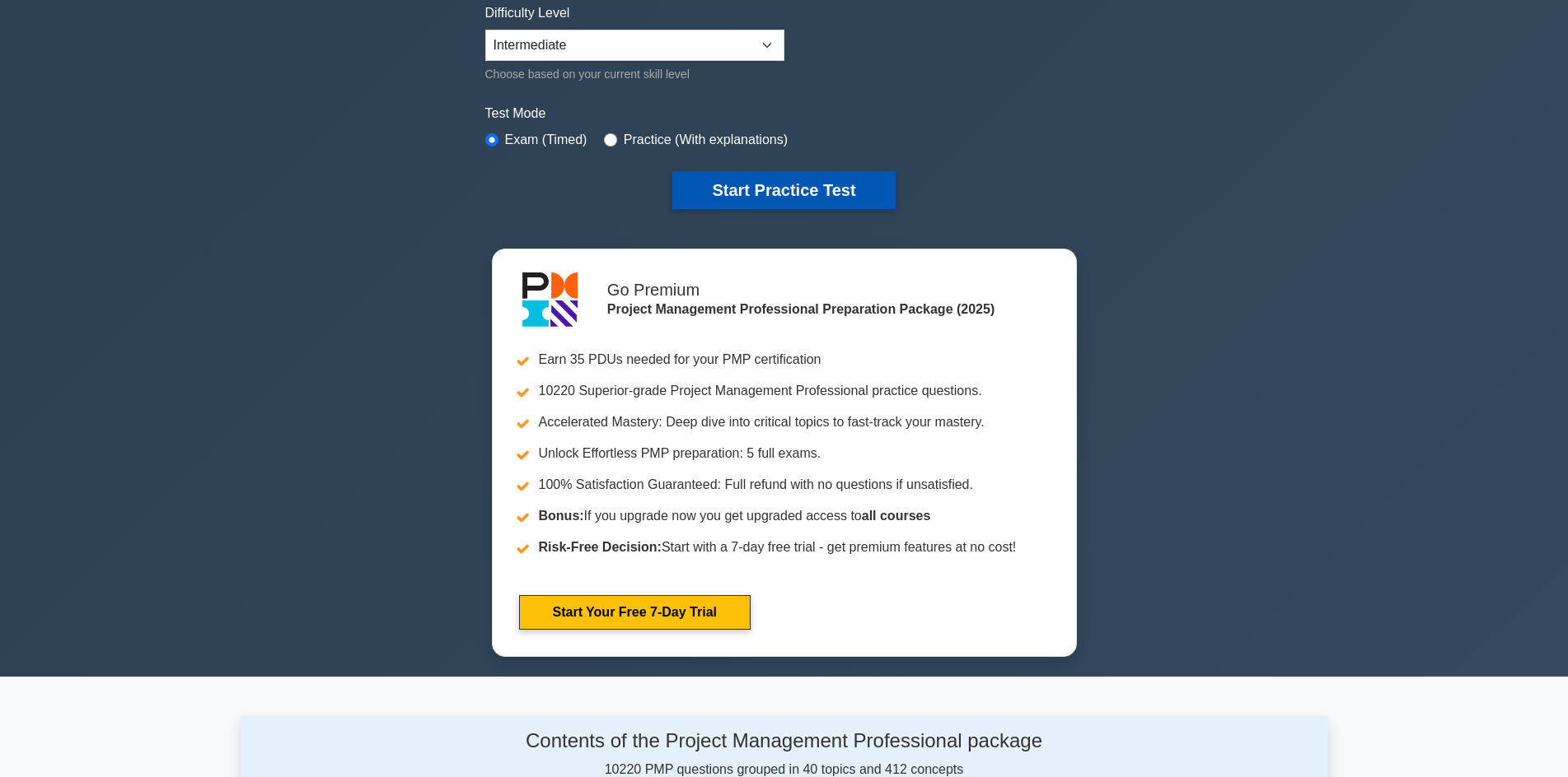
click at [770, 189] on button "Start Practice Test" at bounding box center [783, 190] width 223 height 38
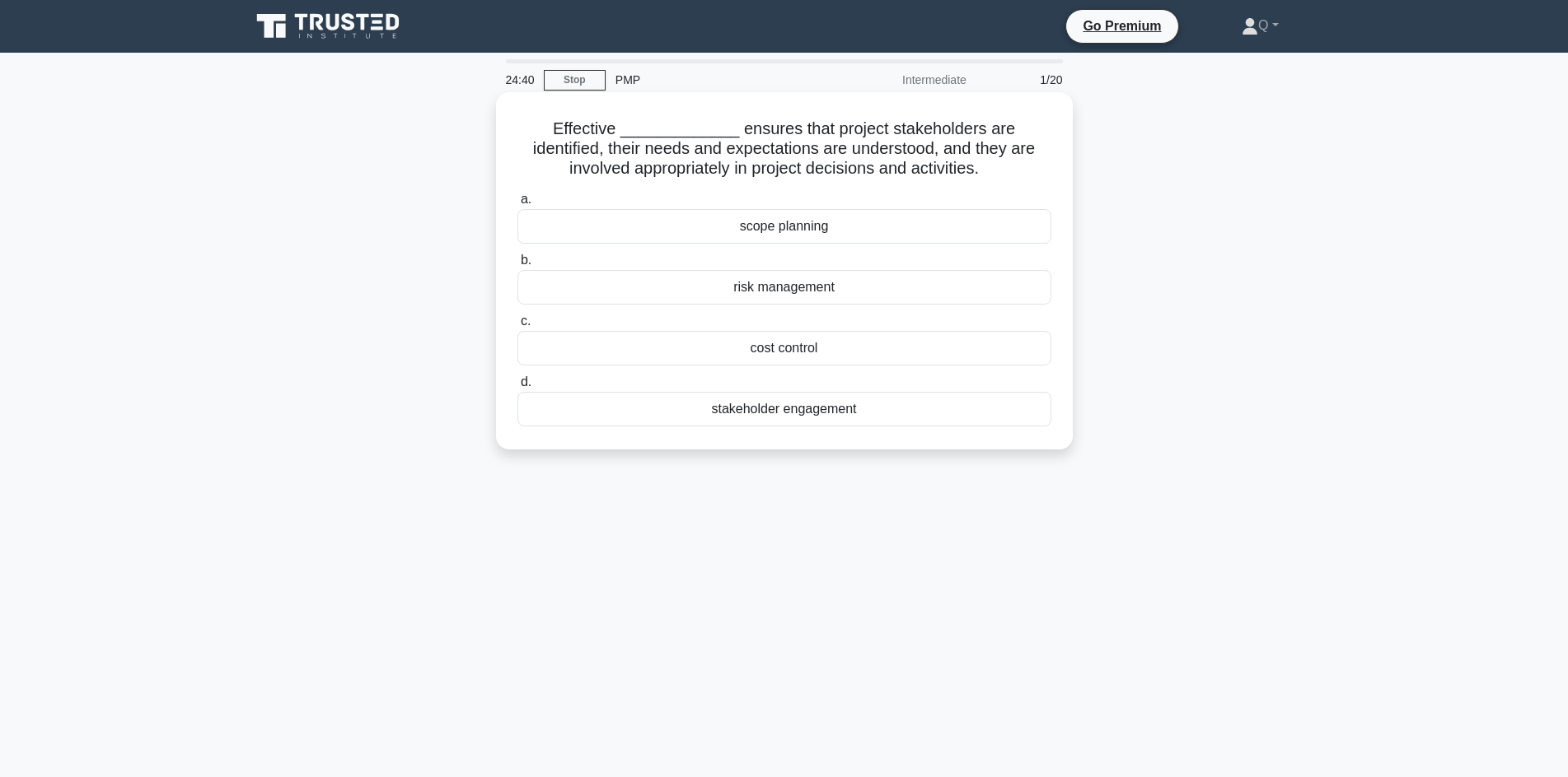
click at [761, 407] on div "stakeholder engagement" at bounding box center [784, 409] width 534 height 34
click at [517, 388] on input "d. stakeholder engagement" at bounding box center [517, 382] width 0 height 10
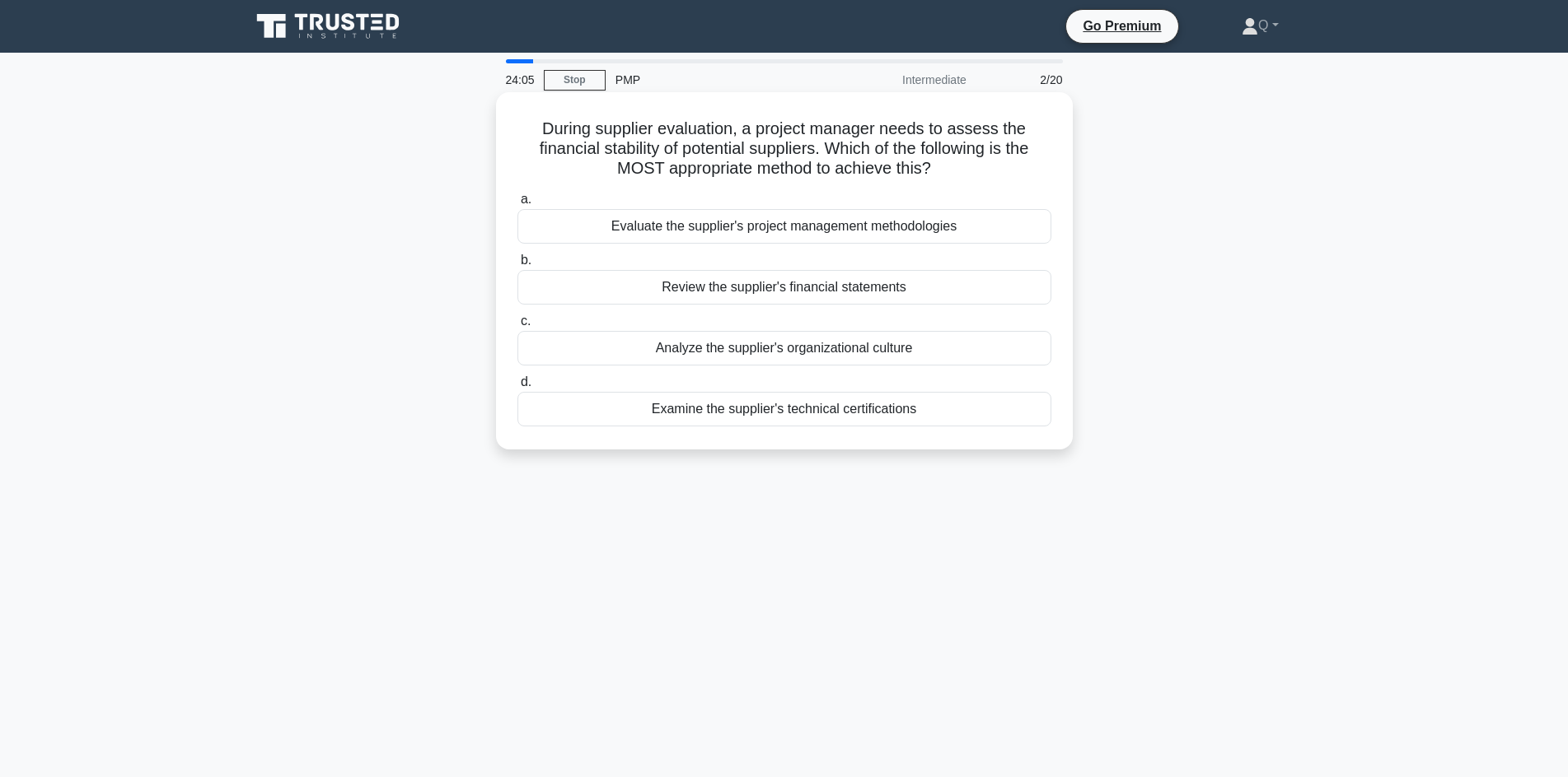
click at [744, 284] on div "Review the supplier's financial statements" at bounding box center [784, 287] width 534 height 34
click at [517, 266] on input "b. Review the supplier's financial statements" at bounding box center [517, 260] width 0 height 10
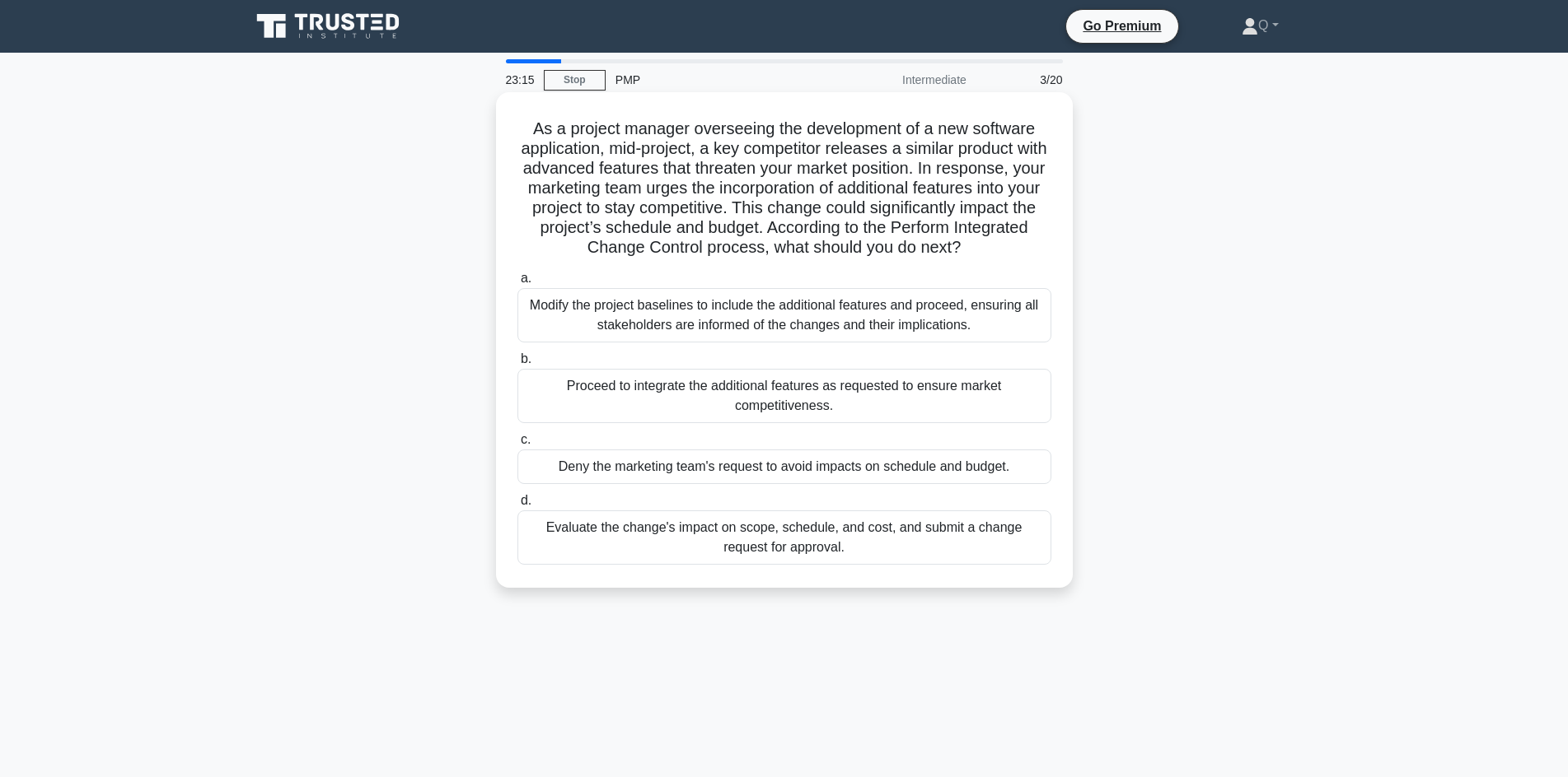
click at [620, 399] on div "Proceed to integrate the additional features as requested to ensure market comp…" at bounding box center [784, 396] width 534 height 54
click at [517, 364] on input "b. Proceed to integrate the additional features as requested to ensure market c…" at bounding box center [517, 359] width 0 height 10
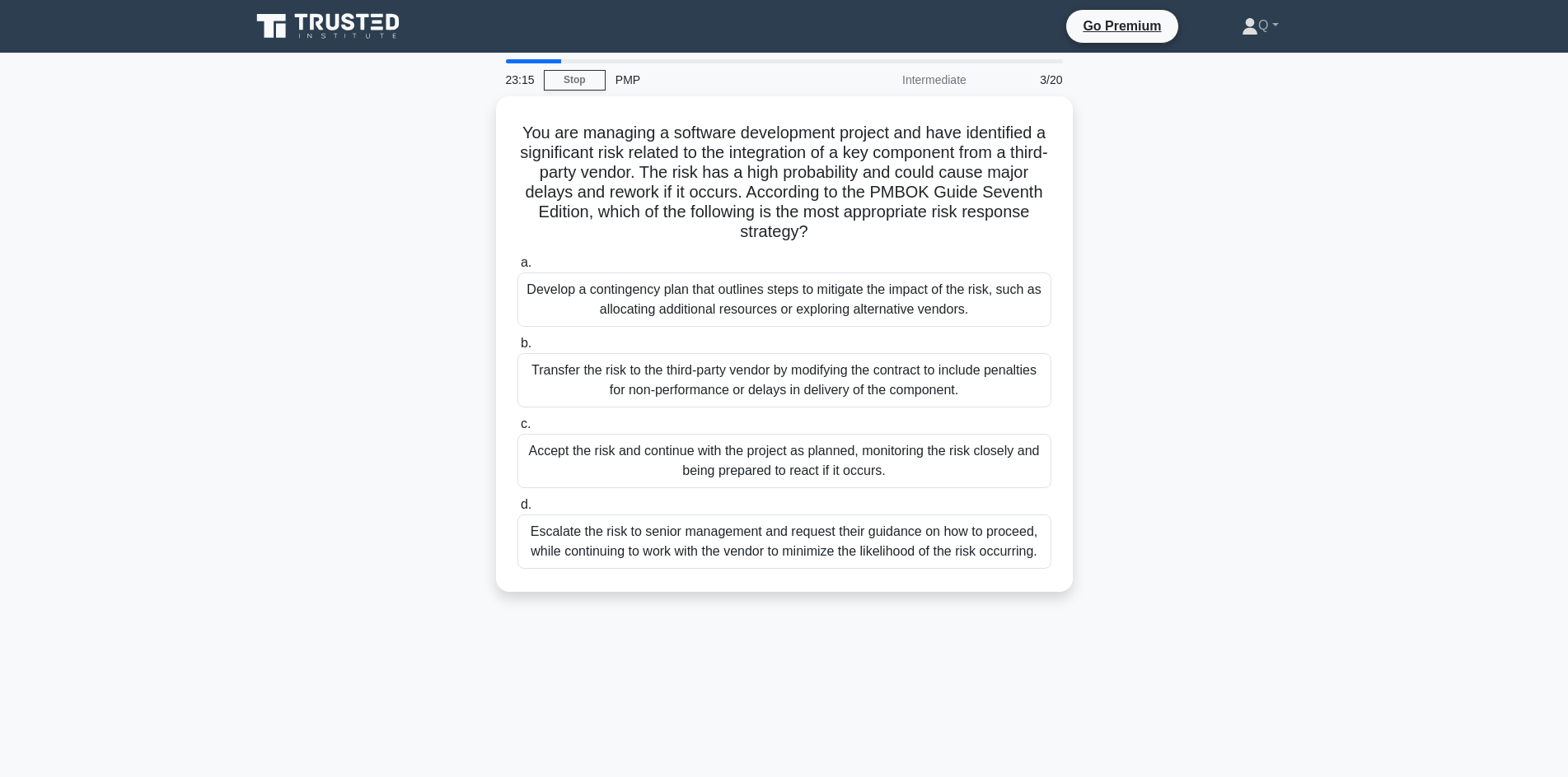
click at [620, 399] on div "Transfer the risk to the third-party vendor by modifying the contract to includ…" at bounding box center [784, 380] width 534 height 54
click at [517, 349] on input "b. Transfer the risk to the third-party vendor by modifying the contract to inc…" at bounding box center [517, 343] width 0 height 10
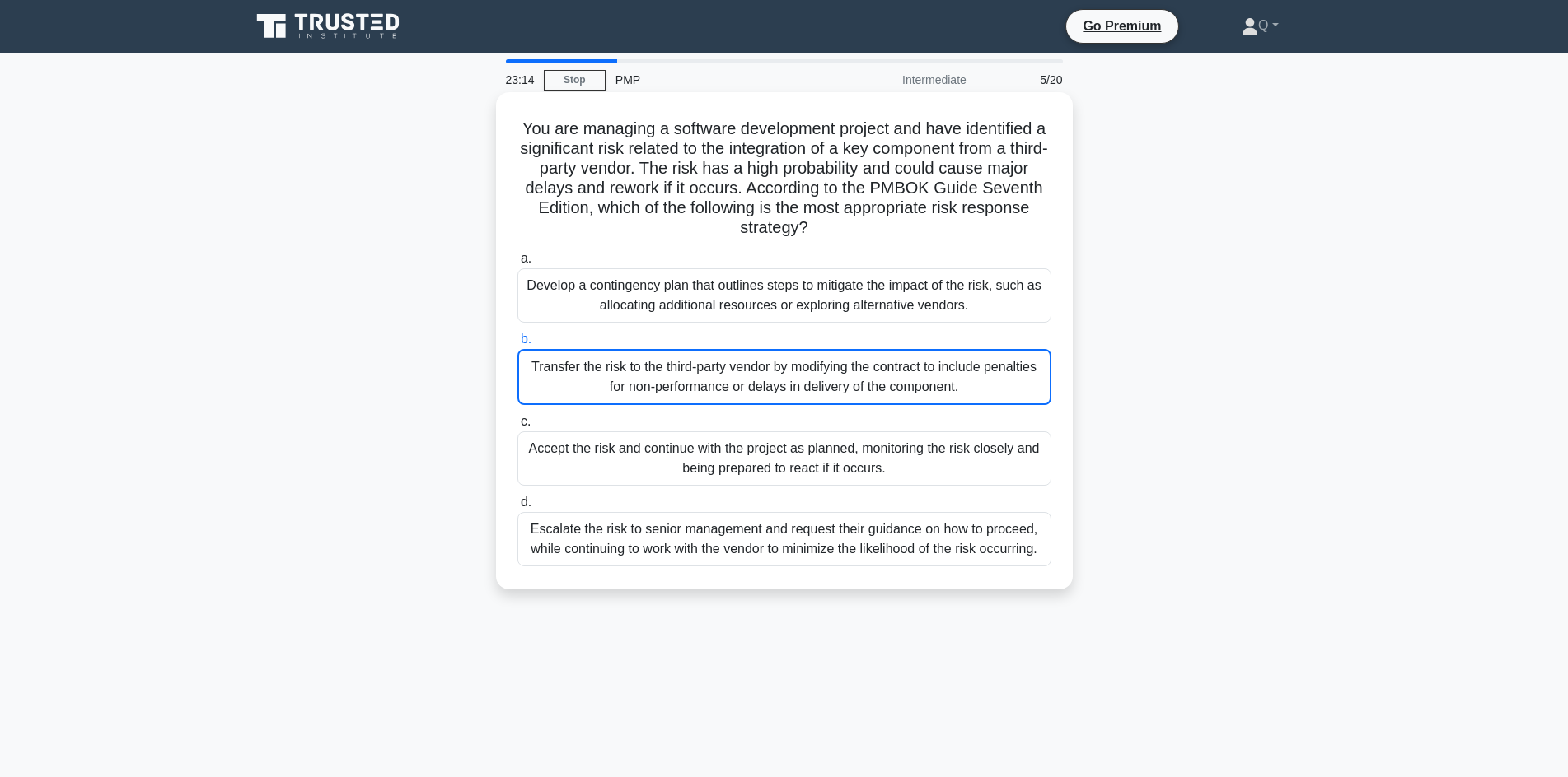
click at [626, 374] on div "Transfer the risk to the third-party vendor by modifying the contract to includ…" at bounding box center [784, 377] width 534 height 56
click at [517, 345] on input "b. Transfer the risk to the third-party vendor by modifying the contract to inc…" at bounding box center [517, 339] width 0 height 10
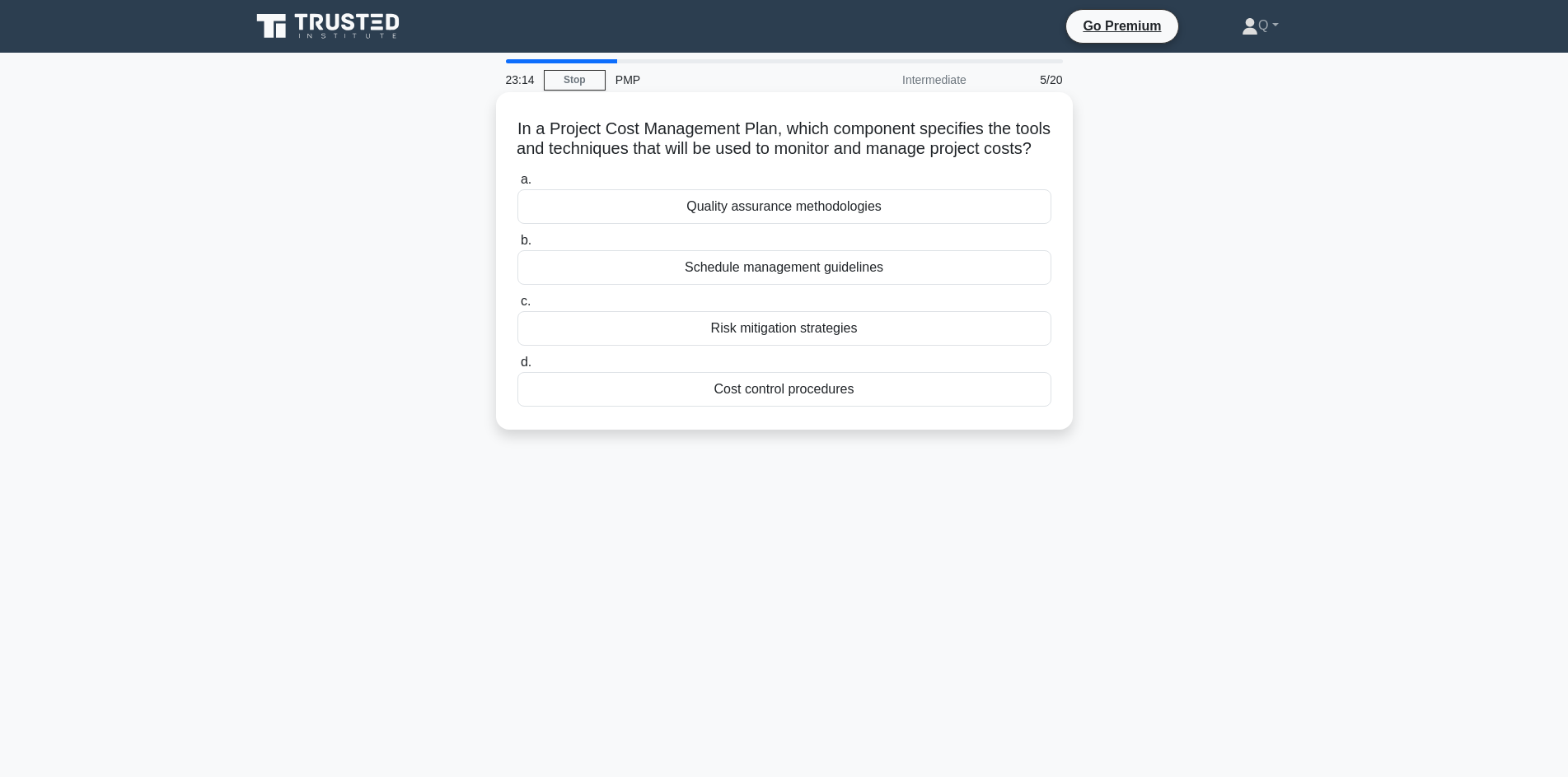
click at [629, 423] on div "In a Project Cost Management Plan, which component specifies the tools and tech…" at bounding box center [784, 261] width 563 height 324
click at [640, 346] on div "Risk mitigation strategies" at bounding box center [784, 328] width 534 height 34
click at [517, 307] on input "c. Risk mitigation strategies" at bounding box center [517, 301] width 0 height 10
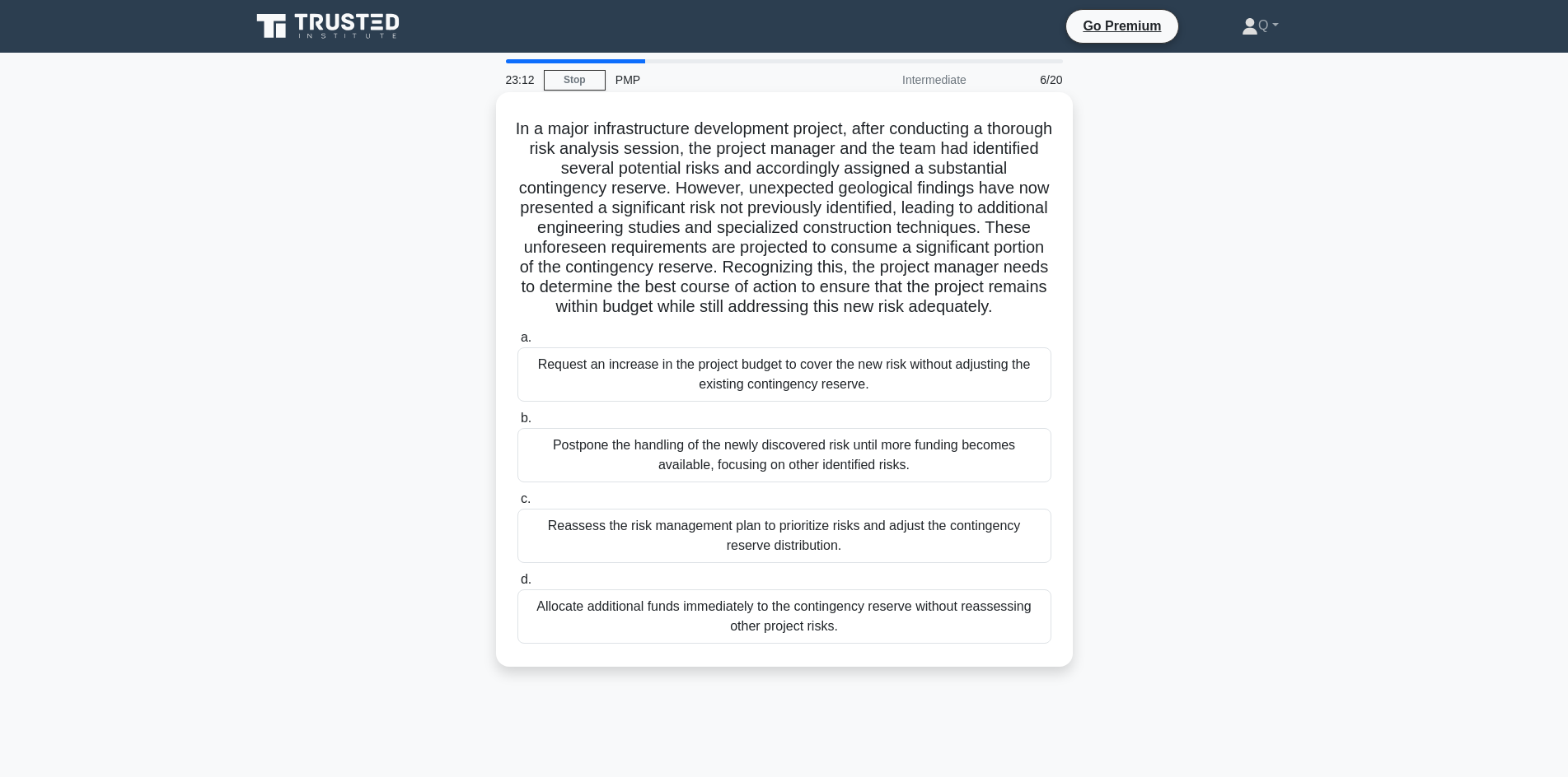
click at [649, 402] on div "Request an increase in the project budget to cover the new risk without adjusti…" at bounding box center [784, 375] width 534 height 54
click at [517, 343] on input "a. Request an increase in the project budget to cover the new risk without adju…" at bounding box center [517, 337] width 0 height 10
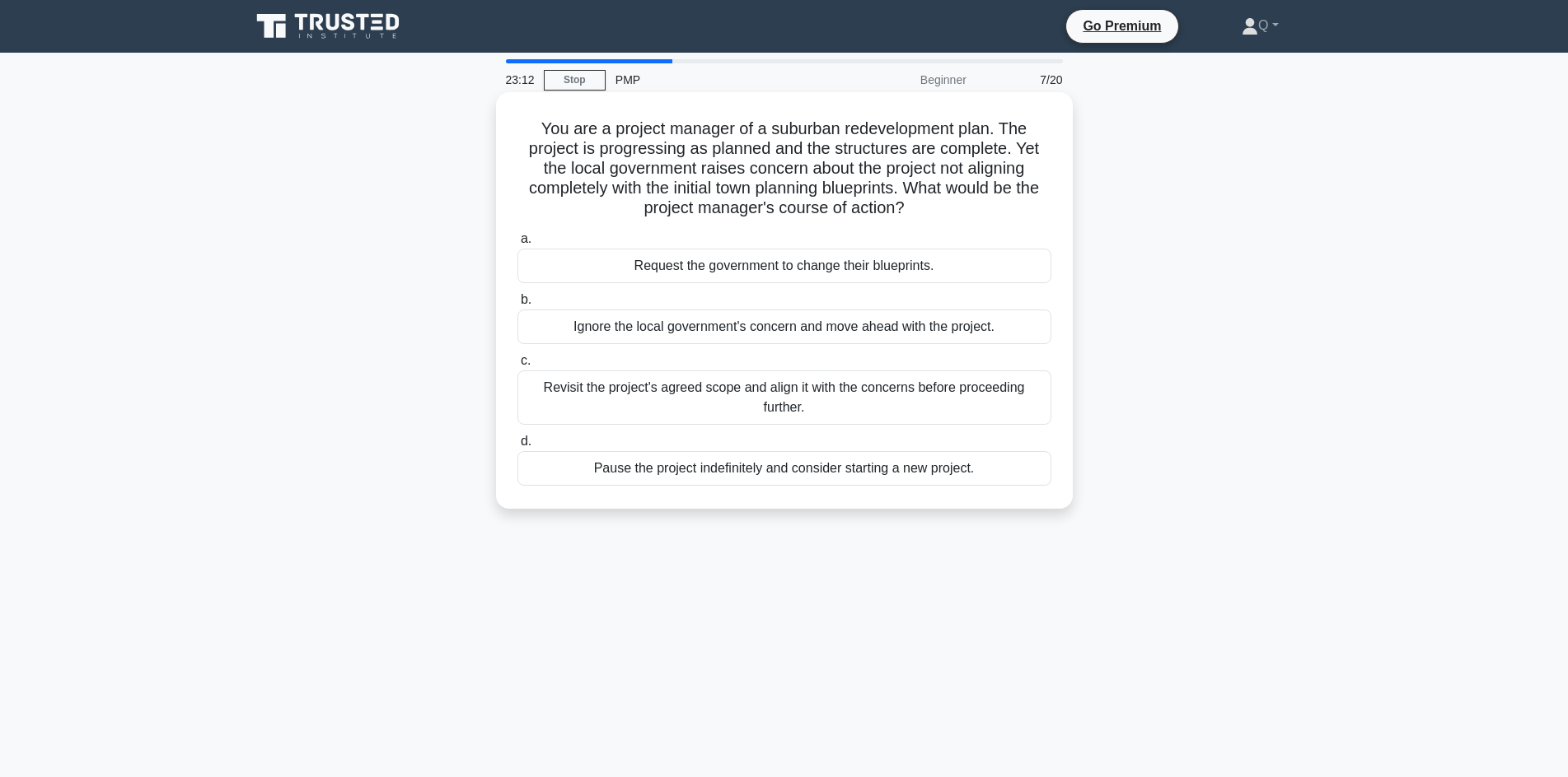
click at [669, 484] on div "Pause the project indefinitely and consider starting a new project." at bounding box center [784, 468] width 534 height 34
click at [517, 447] on input "d. Pause the project indefinitely and consider starting a new project." at bounding box center [517, 441] width 0 height 10
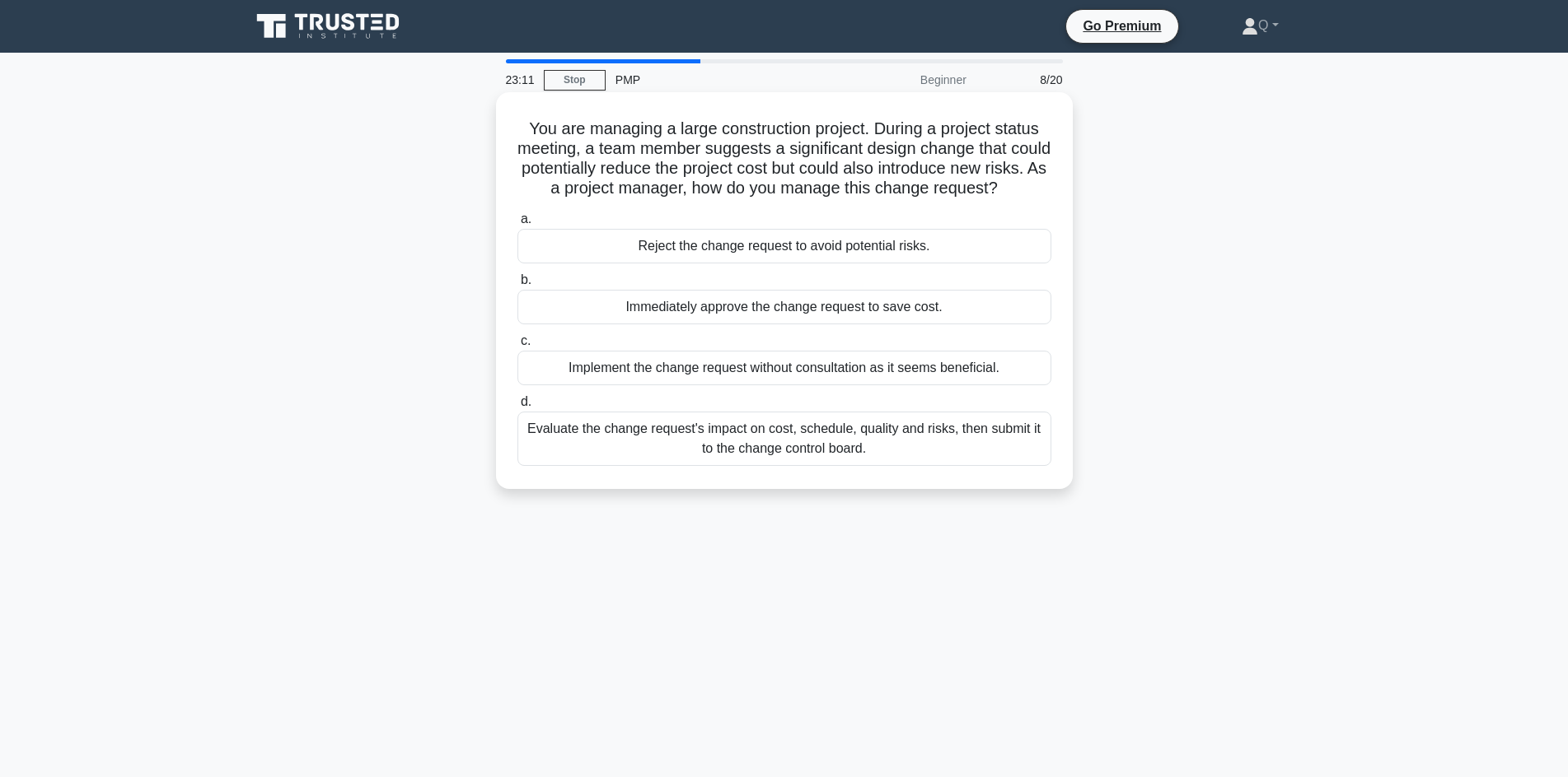
click at [673, 466] on div "Evaluate the change request's impact on cost, schedule, quality and risks, then…" at bounding box center [784, 439] width 534 height 54
click at [517, 407] on input "d. Evaluate the change request's impact on cost, schedule, quality and risks, t…" at bounding box center [517, 402] width 0 height 10
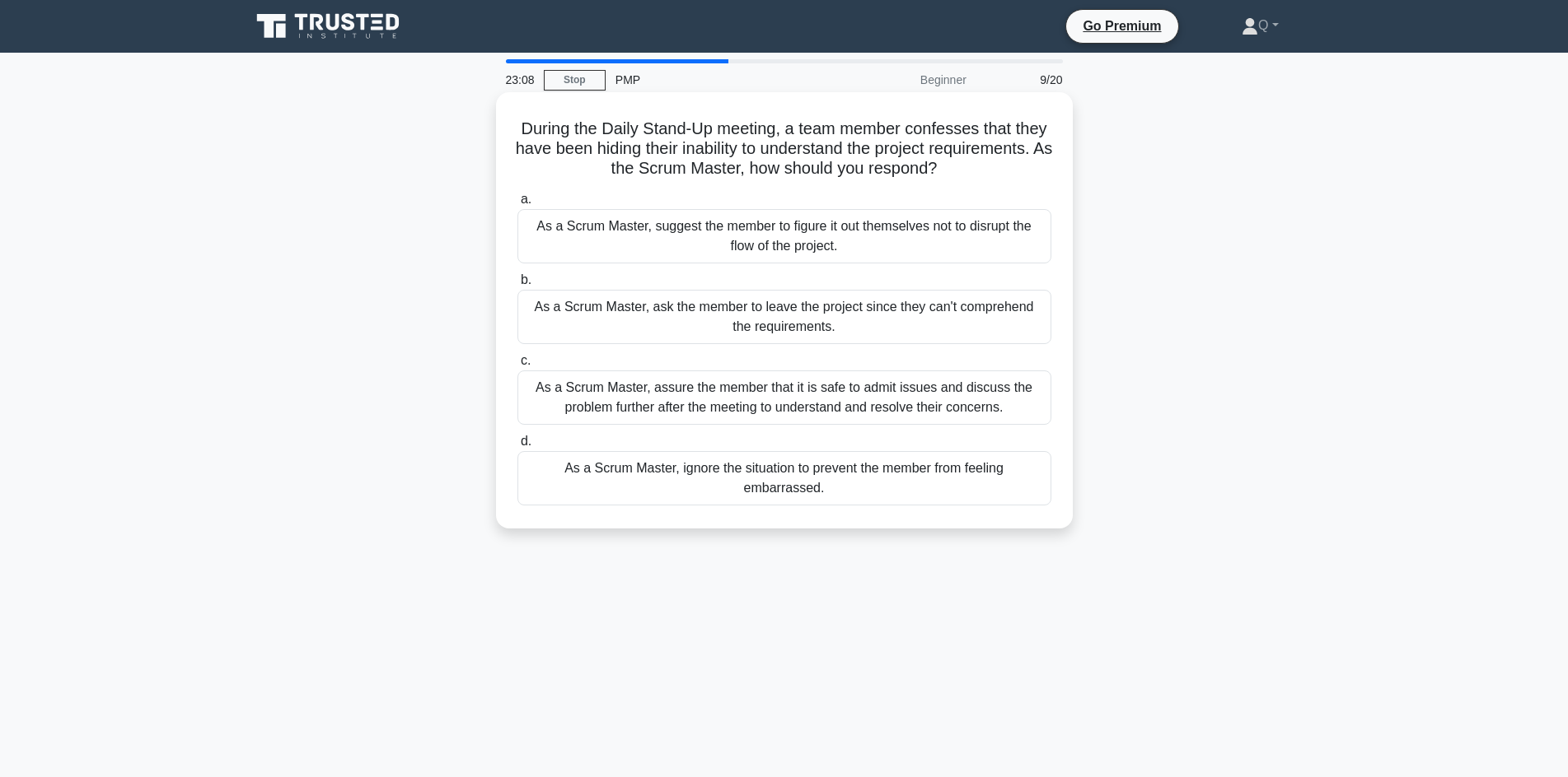
click at [663, 405] on div "As a Scrum Master, assure the member that it is safe to admit issues and discus…" at bounding box center [784, 398] width 534 height 54
click at [517, 366] on input "c. As a Scrum Master, assure the member that it is safe to admit issues and dis…" at bounding box center [517, 361] width 0 height 10
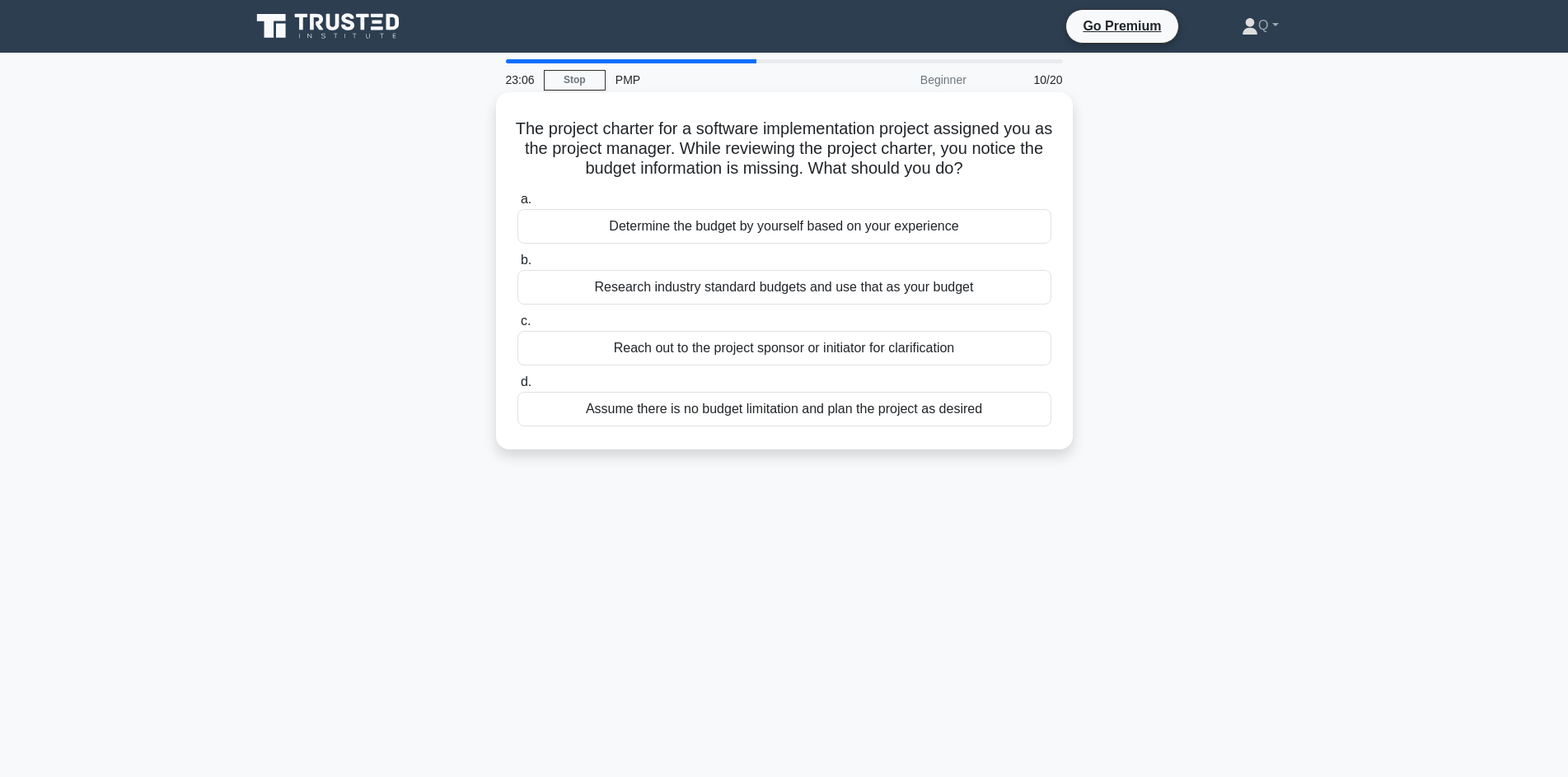
click at [706, 426] on div "Assume there is no budget limitation and plan the project as desired" at bounding box center [784, 409] width 534 height 34
click at [517, 388] on input "d. Assume there is no budget limitation and plan the project as desired" at bounding box center [517, 382] width 0 height 10
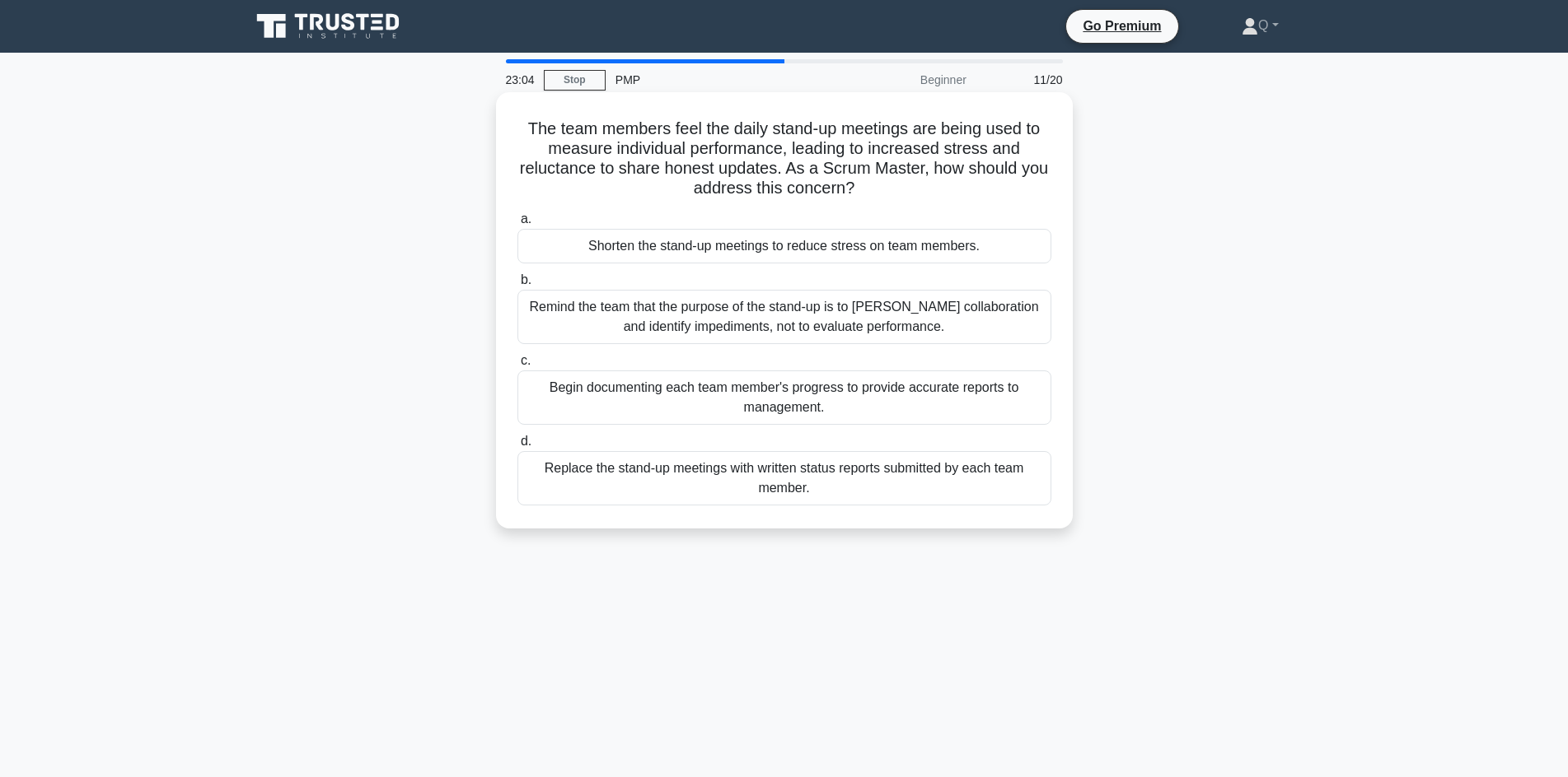
click at [725, 325] on div "Remind the team that the purpose of the stand-up is to foster collaboration and…" at bounding box center [784, 317] width 534 height 54
click at [517, 286] on input "b. Remind the team that the purpose of the stand-up is to foster collaboration …" at bounding box center [517, 279] width 0 height 10
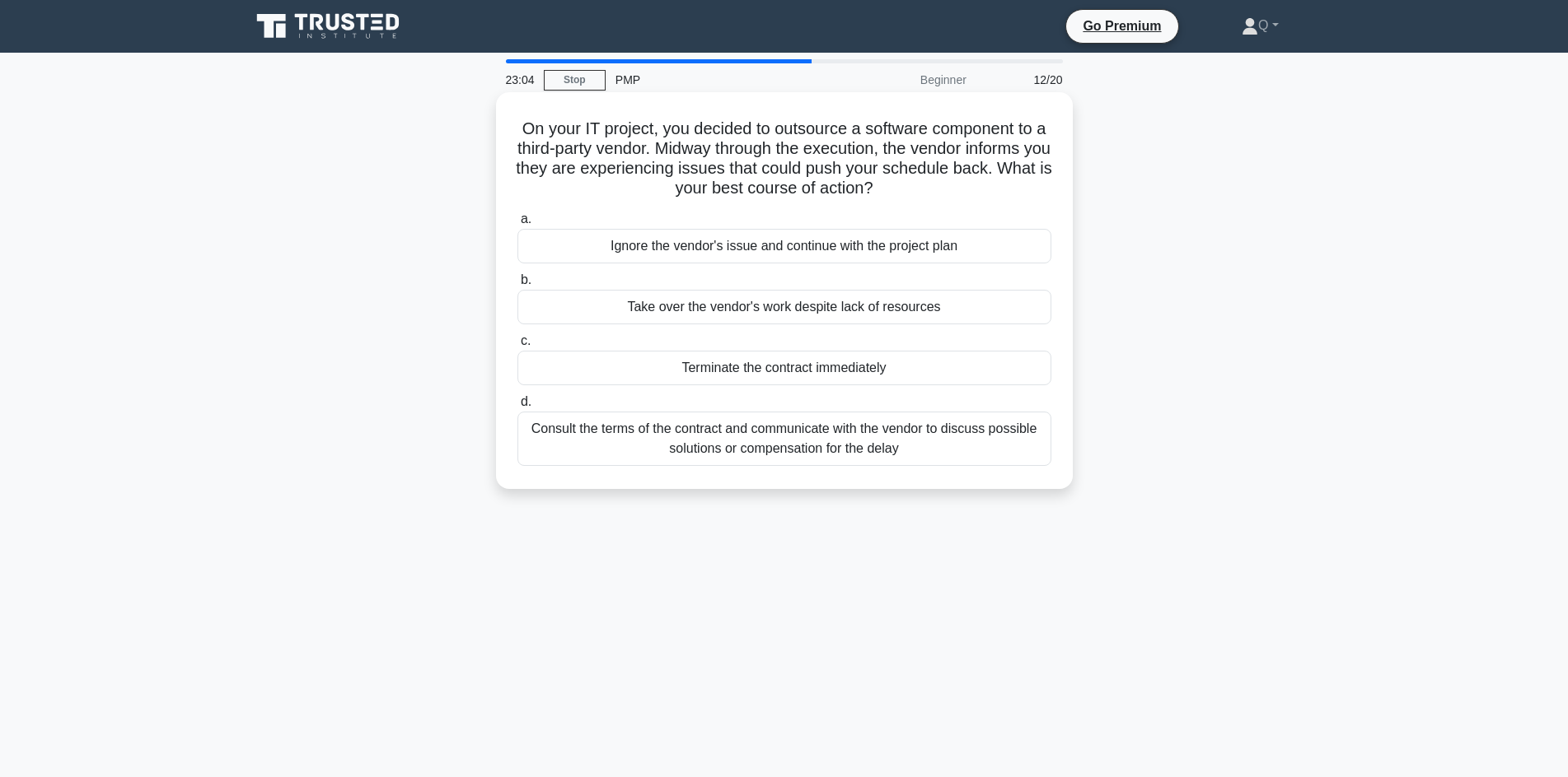
click at [742, 435] on div "Consult the terms of the contract and communicate with the vendor to discuss po…" at bounding box center [784, 439] width 534 height 54
click at [517, 407] on input "d. Consult the terms of the contract and communicate with the vendor to discuss…" at bounding box center [517, 402] width 0 height 10
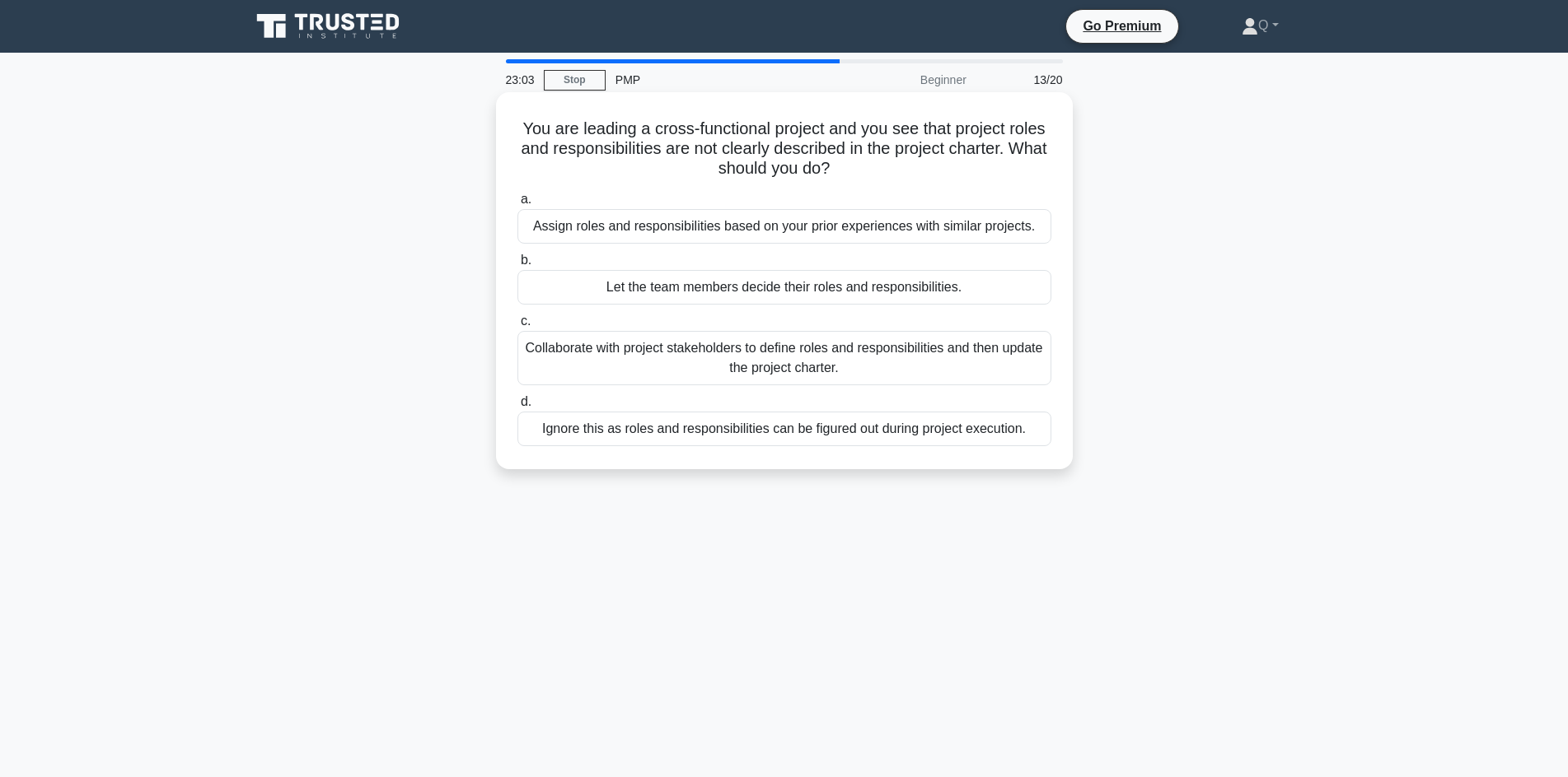
click at [727, 348] on div "Collaborate with project stakeholders to define roles and responsibilities and …" at bounding box center [784, 358] width 534 height 54
click at [517, 327] on input "c. Collaborate with project stakeholders to define roles and responsibilities a…" at bounding box center [517, 320] width 0 height 10
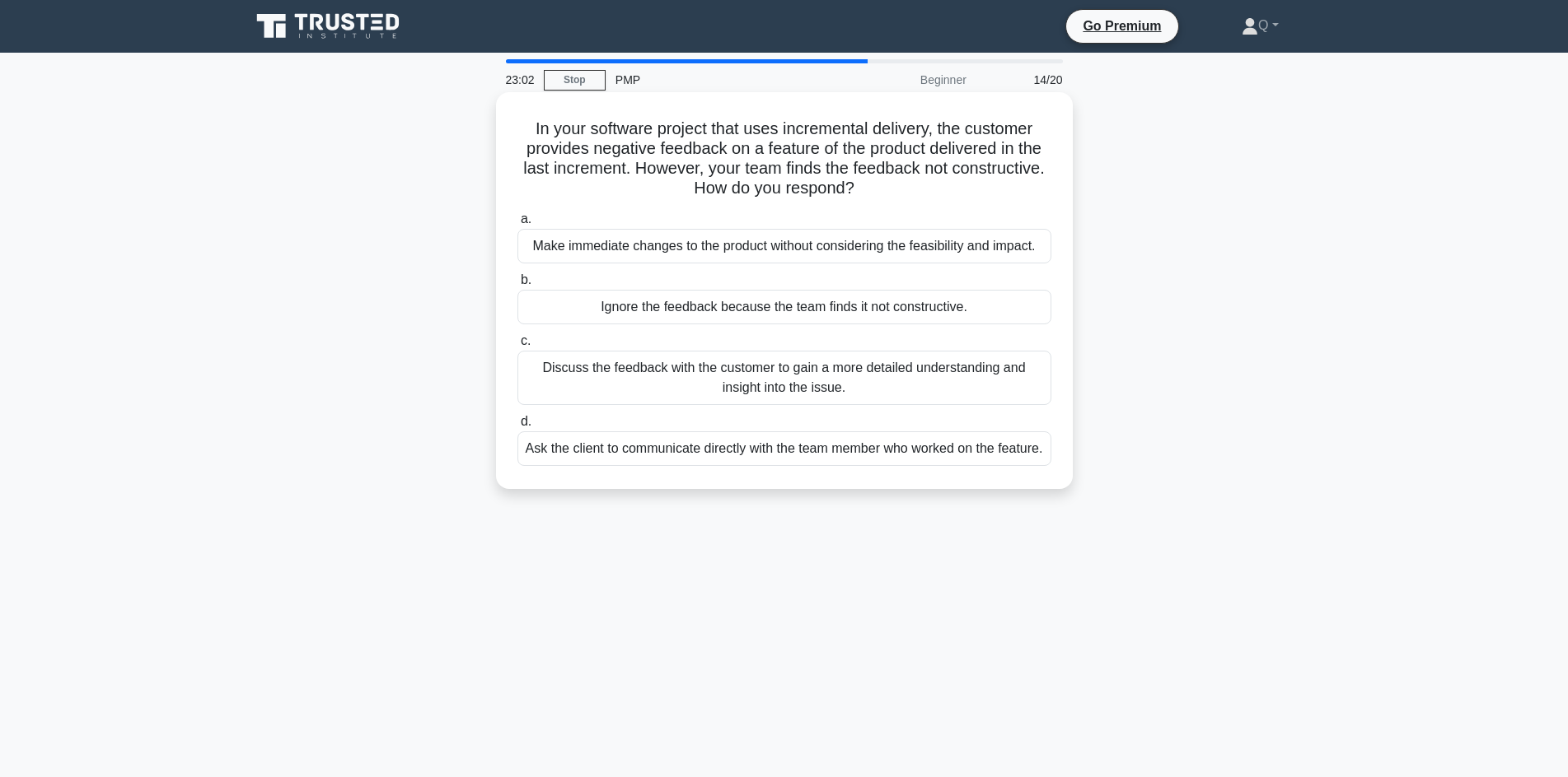
click at [775, 380] on div "Discuss the feedback with the customer to gain a more detailed understanding an…" at bounding box center [784, 377] width 534 height 54
click at [517, 347] on input "c. Discuss the feedback with the customer to gain a more detailed understanding…" at bounding box center [517, 341] width 0 height 10
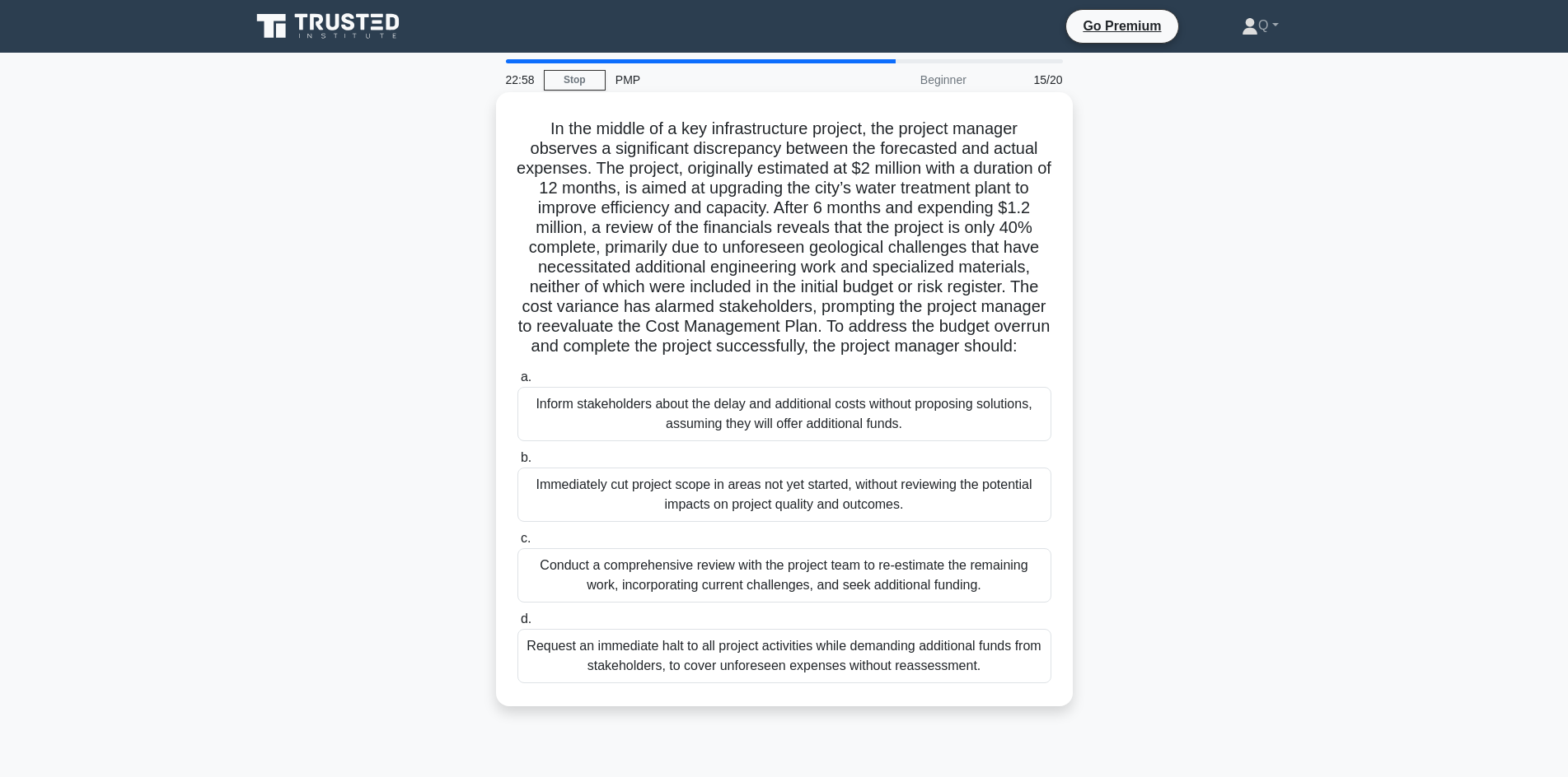
click at [698, 599] on div "Conduct a comprehensive review with the project team to re-estimate the remaini…" at bounding box center [784, 576] width 534 height 54
click at [517, 544] on input "c. Conduct a comprehensive review with the project team to re-estimate the rema…" at bounding box center [517, 538] width 0 height 10
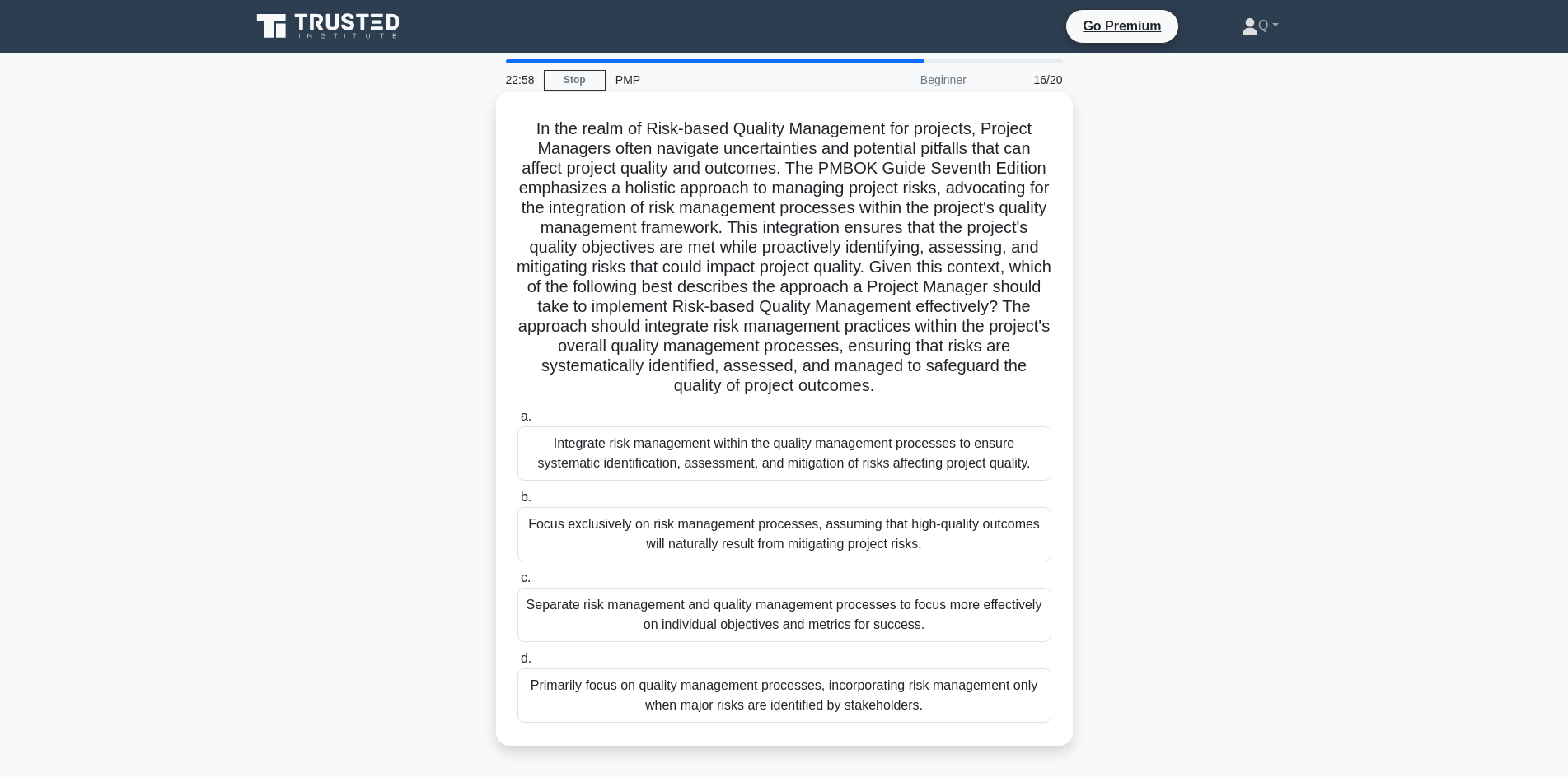
click at [734, 427] on label "a. Integrate risk management within the quality management processes to ensure …" at bounding box center [784, 444] width 534 height 75
click at [517, 422] on input "a. Integrate risk management within the quality management processes to ensure …" at bounding box center [517, 416] width 0 height 10
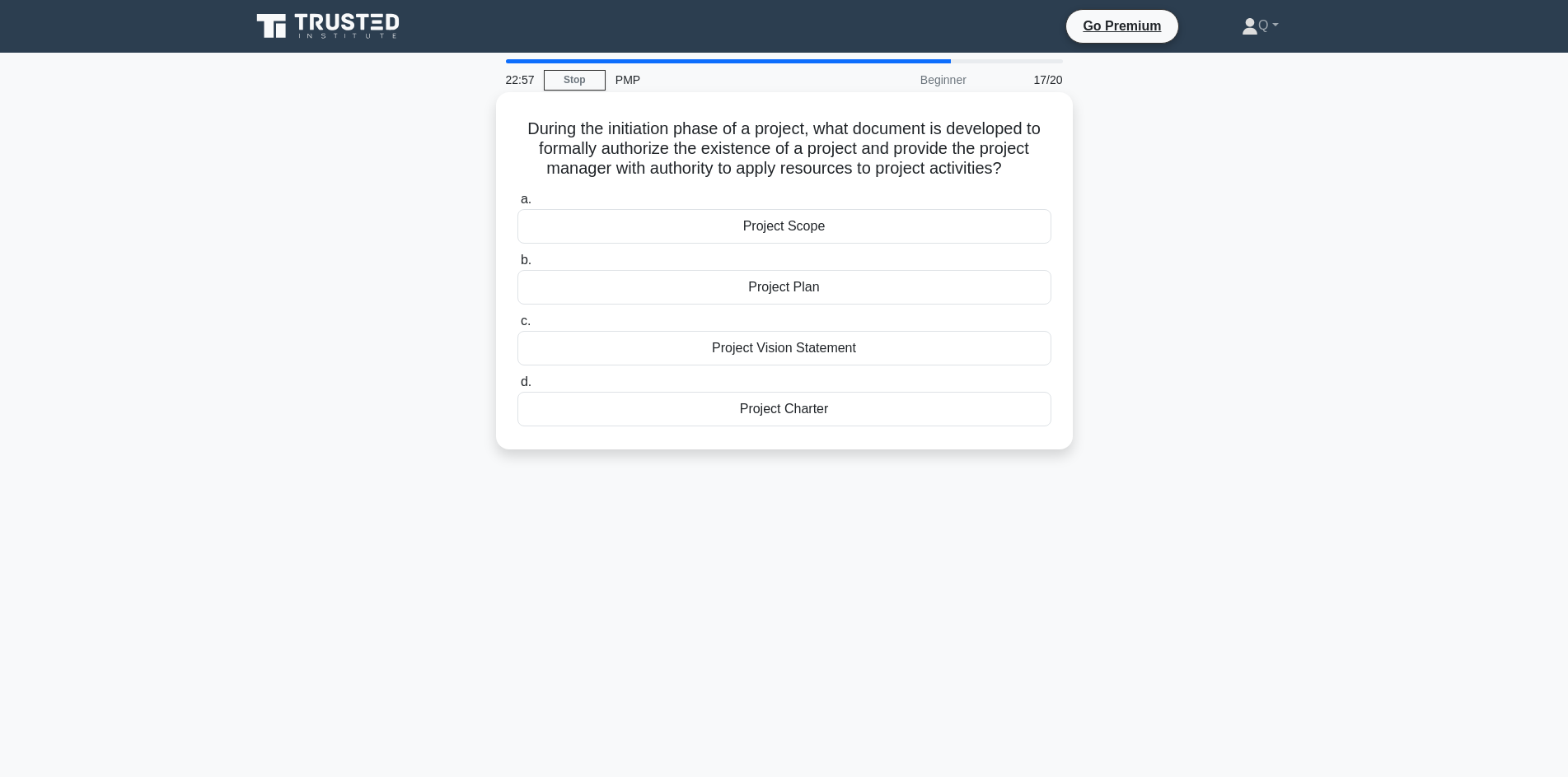
click at [772, 368] on div "a. Project Scope b. Project Plan c. d." at bounding box center [784, 308] width 554 height 244
click at [786, 320] on label "c. Project Vision Statement" at bounding box center [784, 338] width 534 height 54
click at [517, 320] on input "c. Project Vision Statement" at bounding box center [517, 320] width 0 height 10
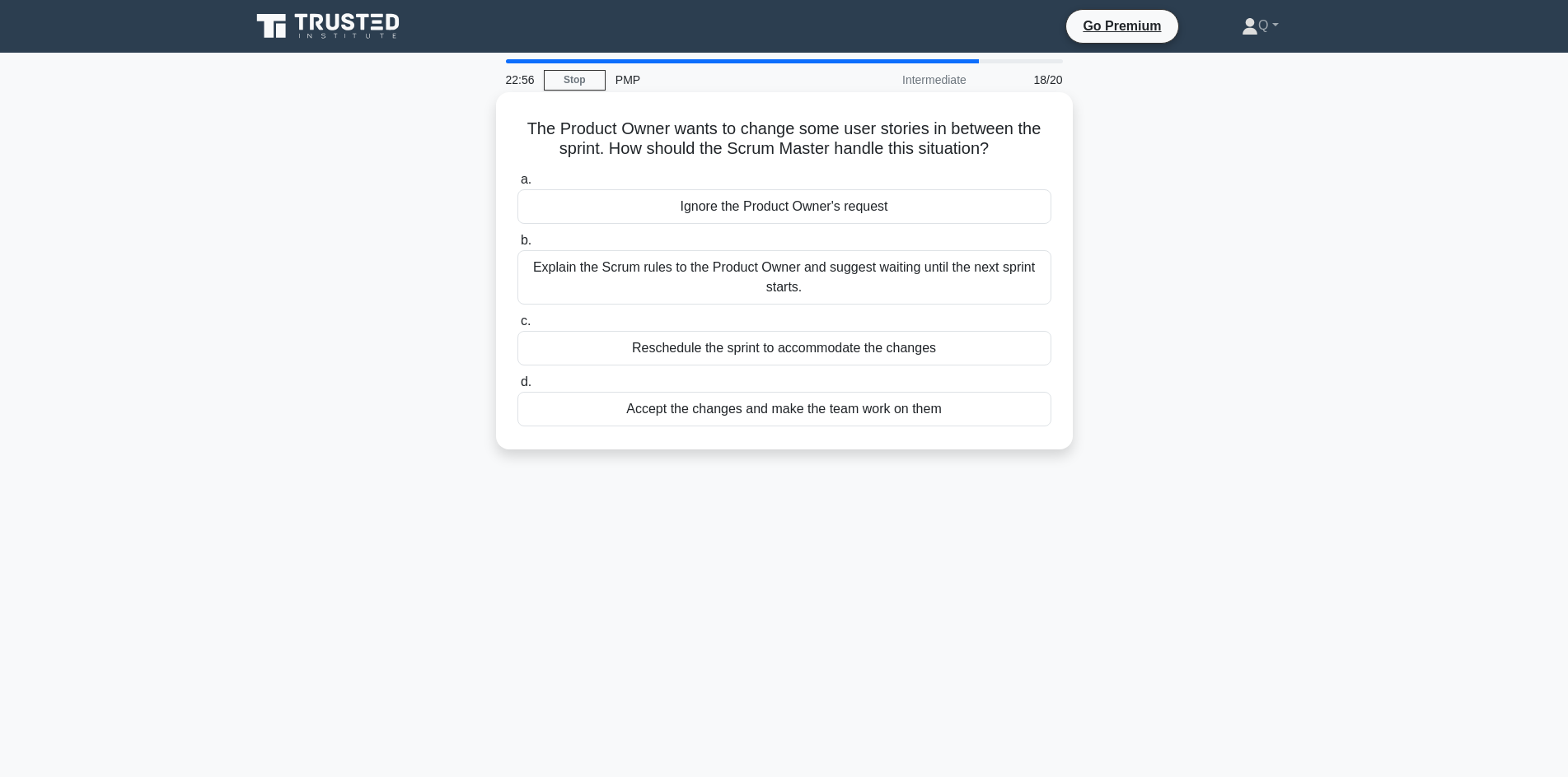
click at [755, 288] on div "Explain the Scrum rules to the Product Owner and suggest waiting until the next…" at bounding box center [784, 278] width 534 height 54
click at [517, 246] on input "b. Explain the Scrum rules to the Product Owner and suggest waiting until the n…" at bounding box center [517, 240] width 0 height 10
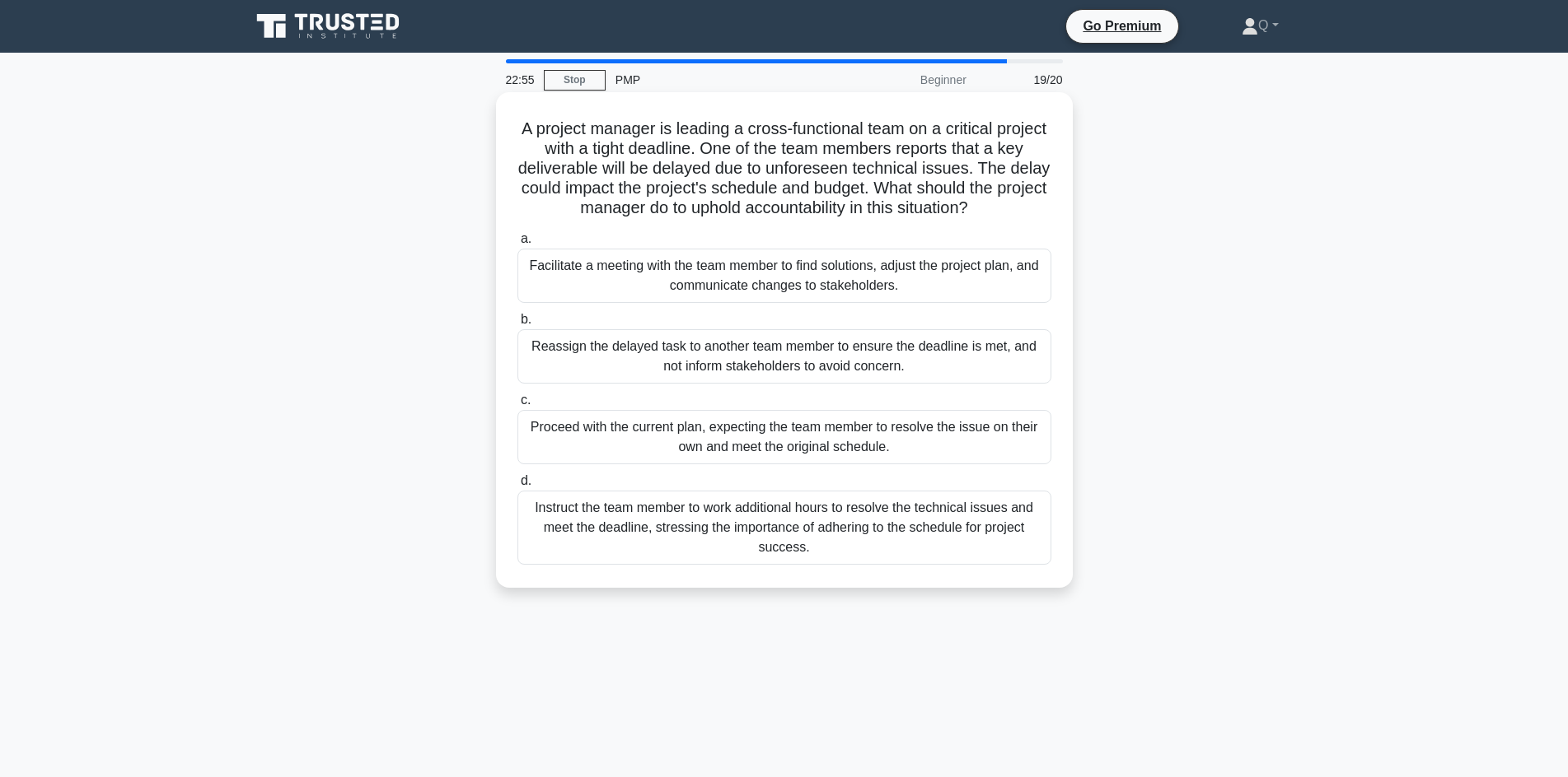
click at [750, 379] on div "Reassign the delayed task to another team member to ensure the deadline is met,…" at bounding box center [784, 356] width 534 height 54
click at [517, 325] on input "b. Reassign the delayed task to another team member to ensure the deadline is m…" at bounding box center [517, 320] width 0 height 10
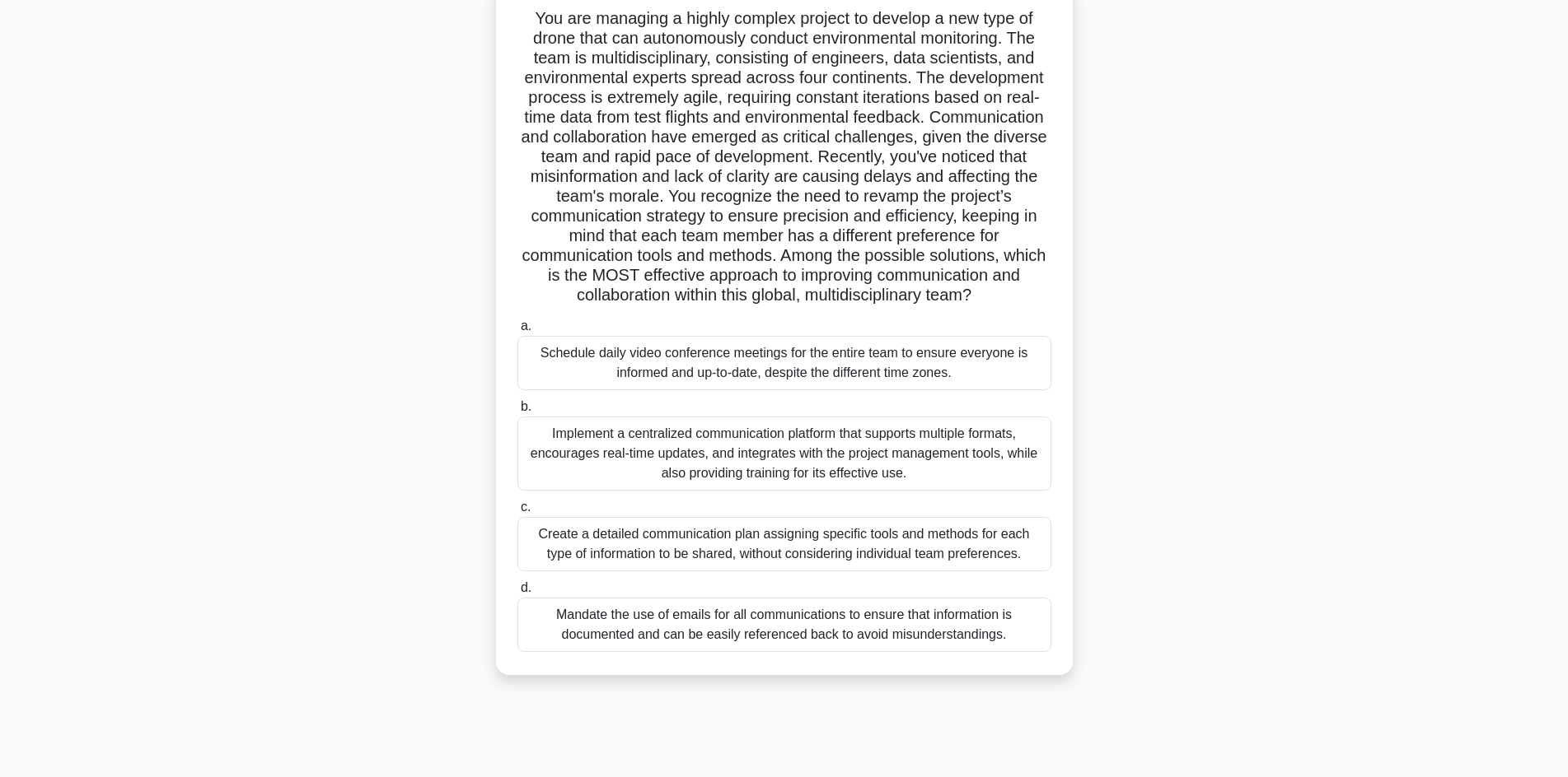
scroll to position [112, 0]
click at [804, 449] on div "Implement a centralized communication platform that supports multiple formats, …" at bounding box center [784, 452] width 534 height 75
click at [517, 411] on input "b. Implement a centralized communication platform that supports multiple format…" at bounding box center [517, 404] width 0 height 10
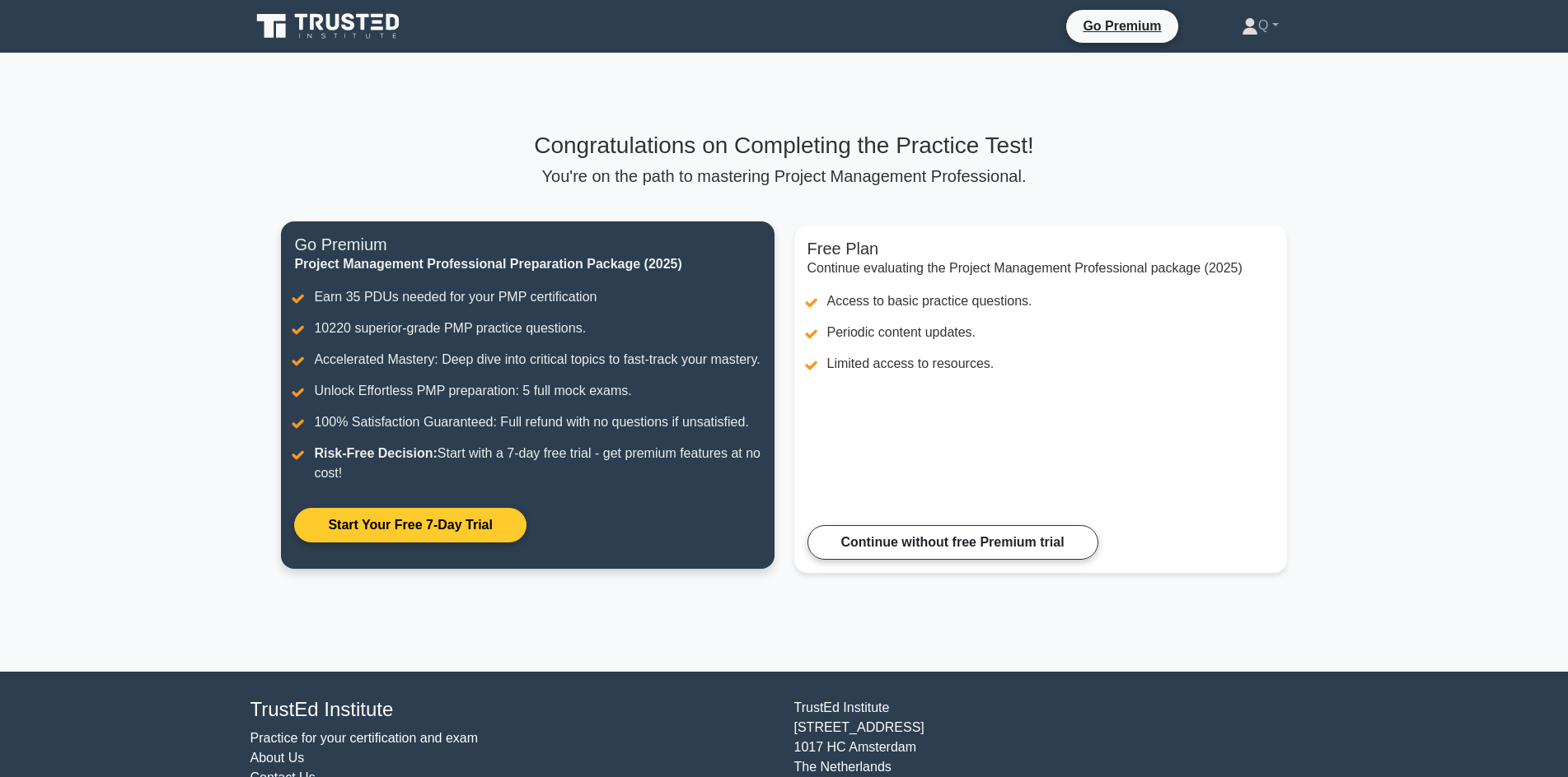
scroll to position [96, 0]
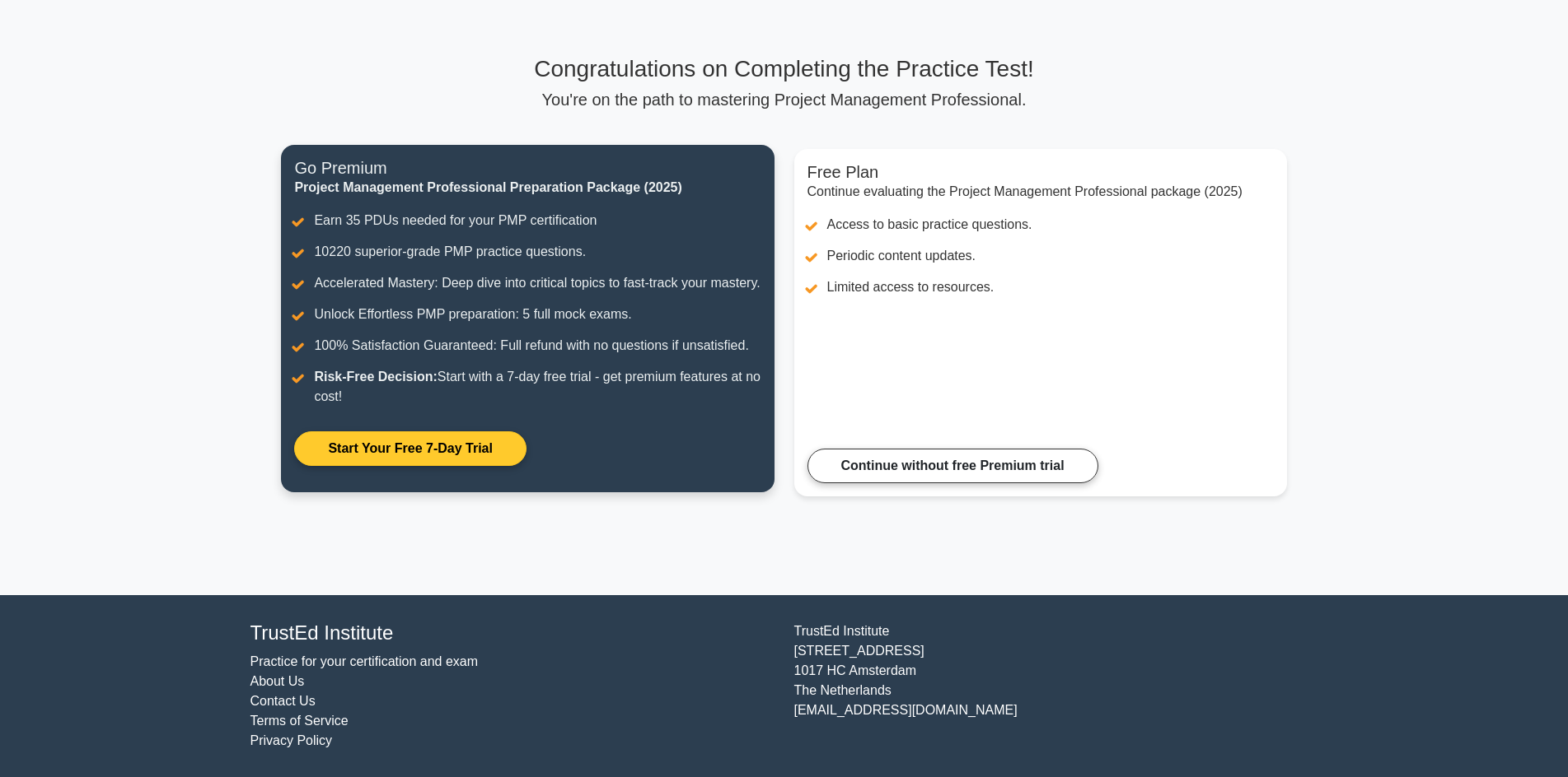
click at [449, 435] on link "Start Your Free 7-Day Trial" at bounding box center [409, 448] width 231 height 34
